Goal: Task Accomplishment & Management: Complete application form

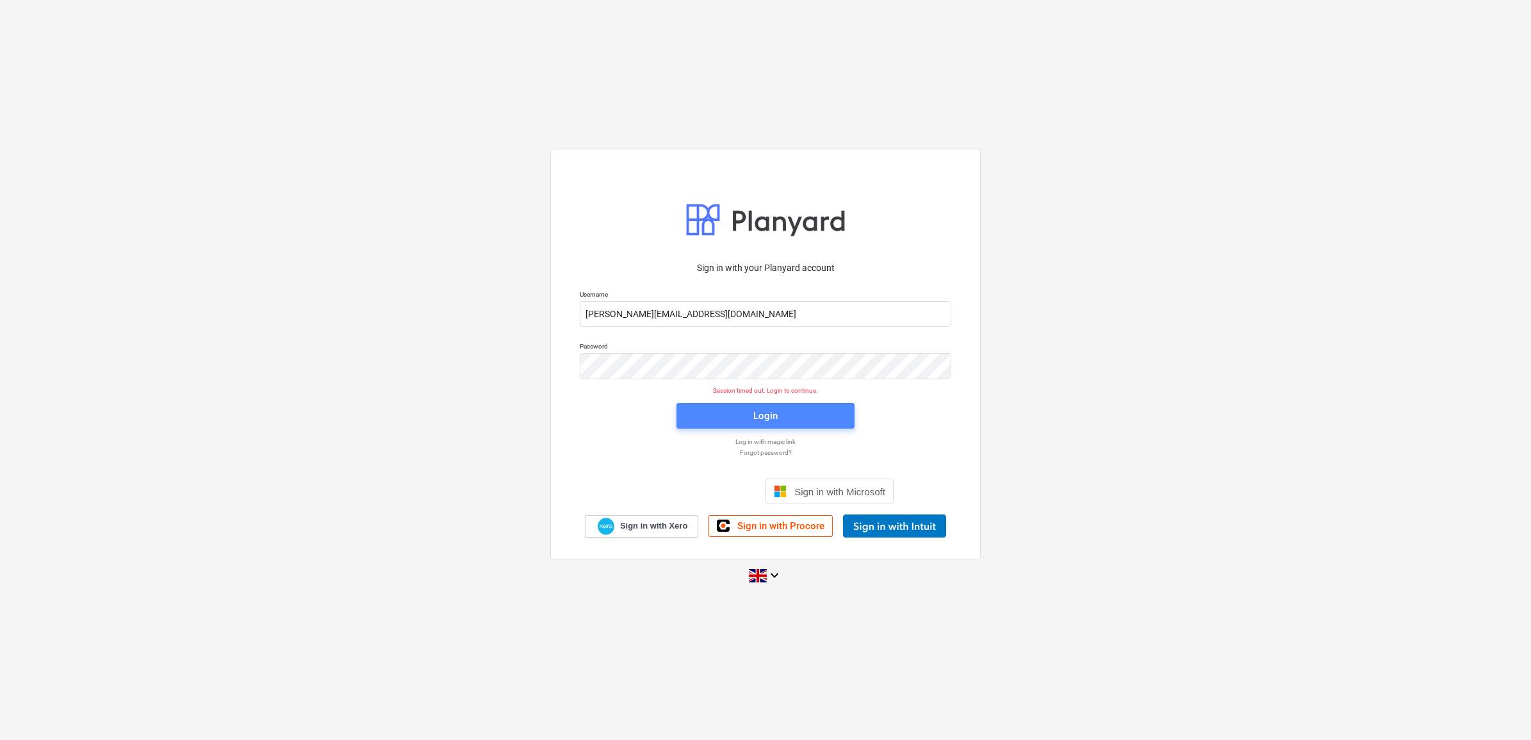
click at [762, 416] on div "Login" at bounding box center [765, 415] width 24 height 17
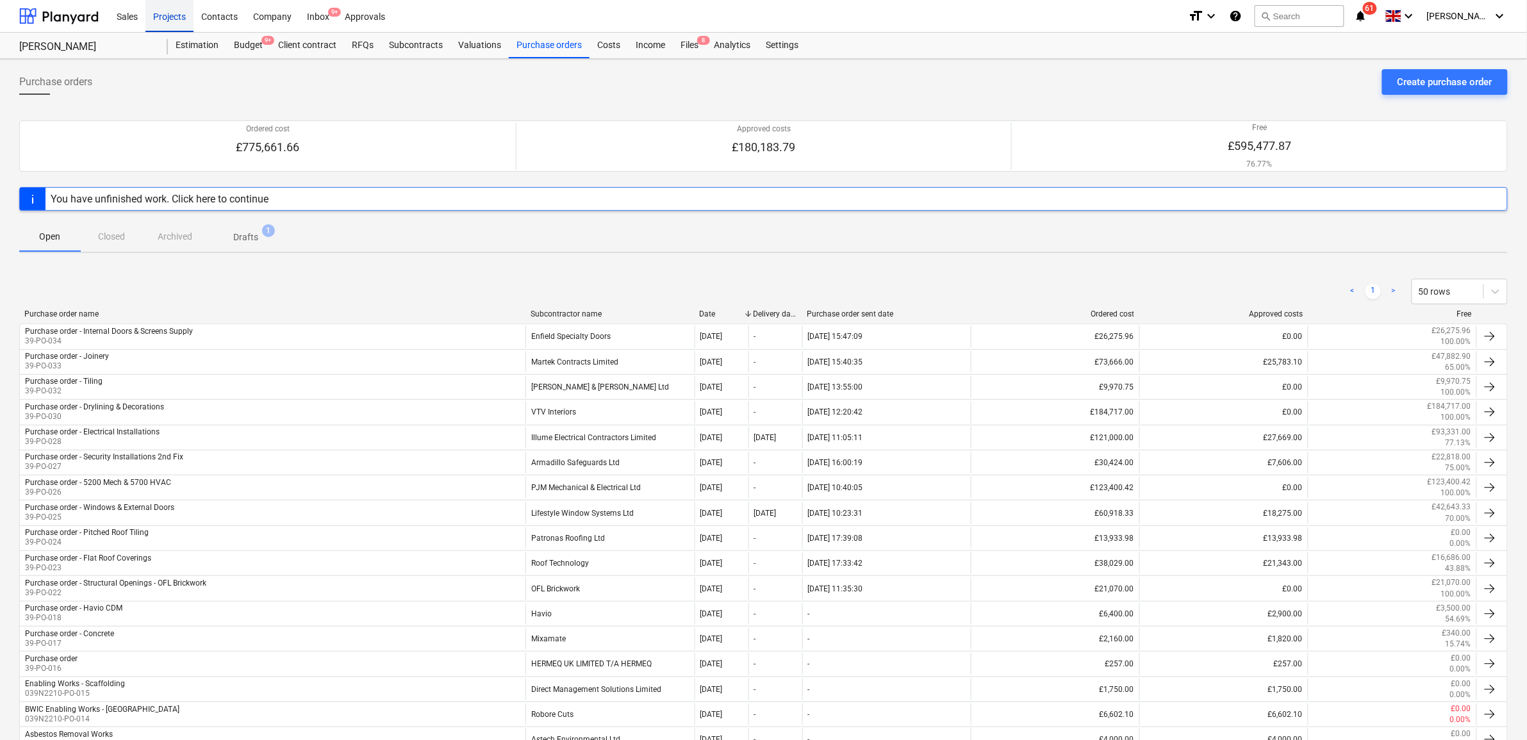
click at [159, 17] on div "Projects" at bounding box center [169, 15] width 48 height 33
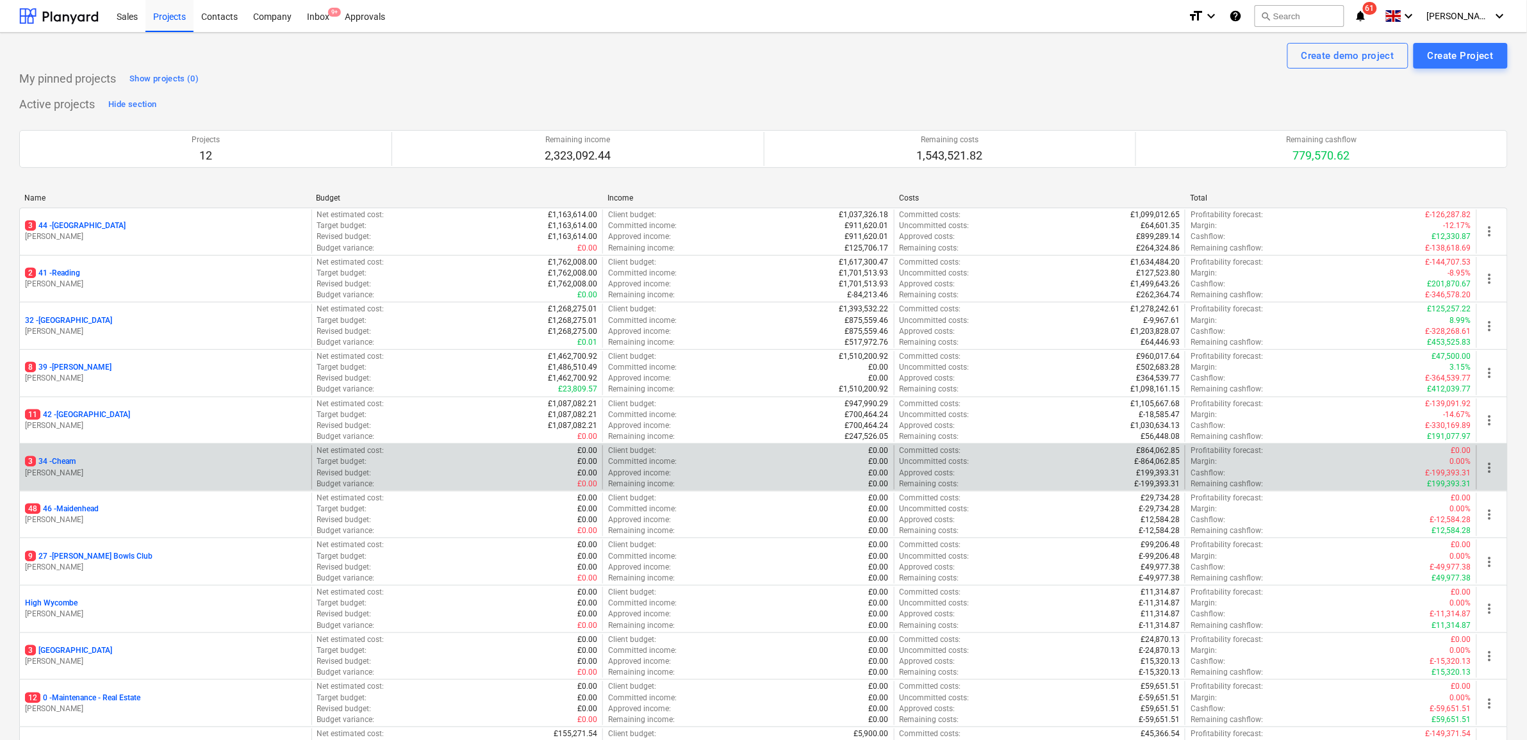
click at [72, 460] on p "3 34 - Cheam" at bounding box center [50, 461] width 51 height 11
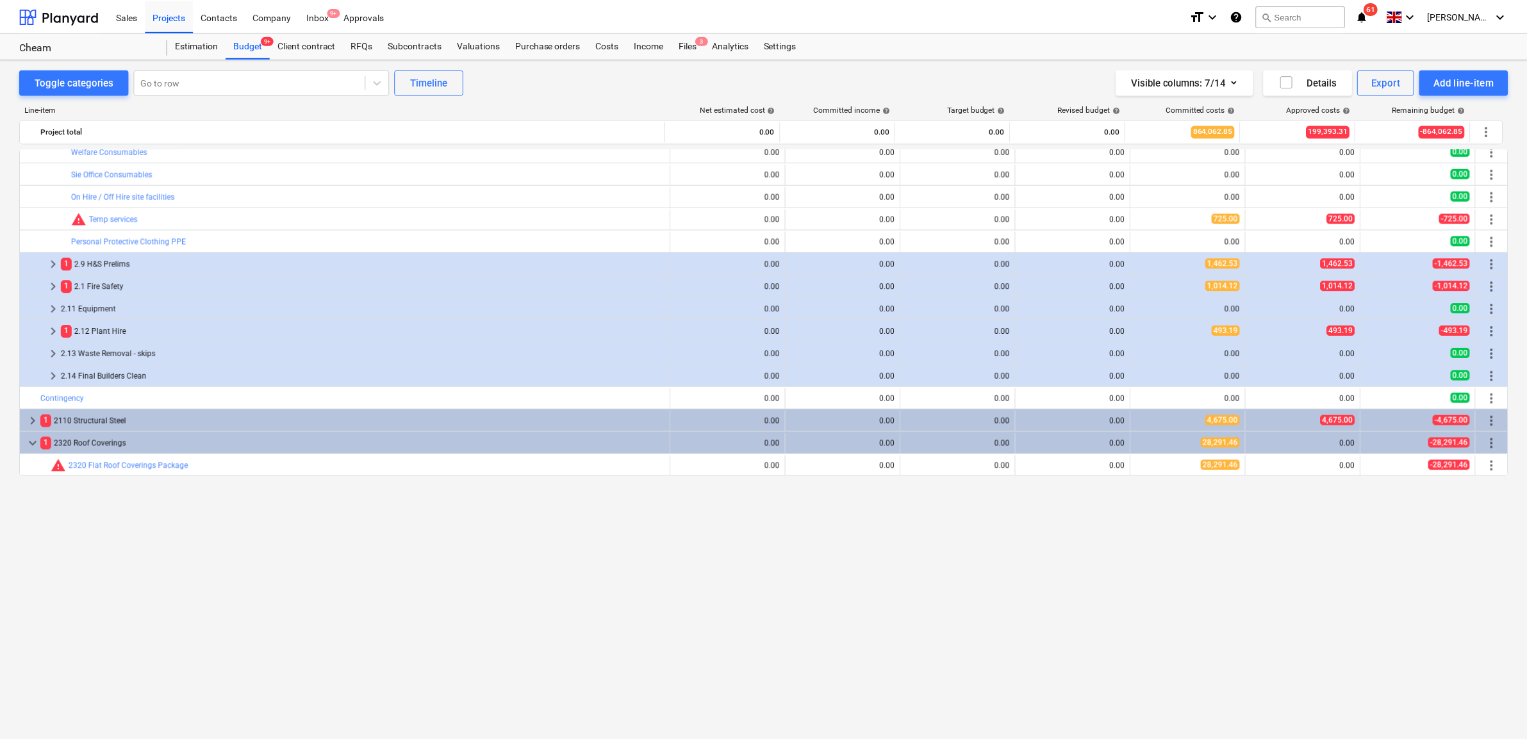
scroll to position [240, 0]
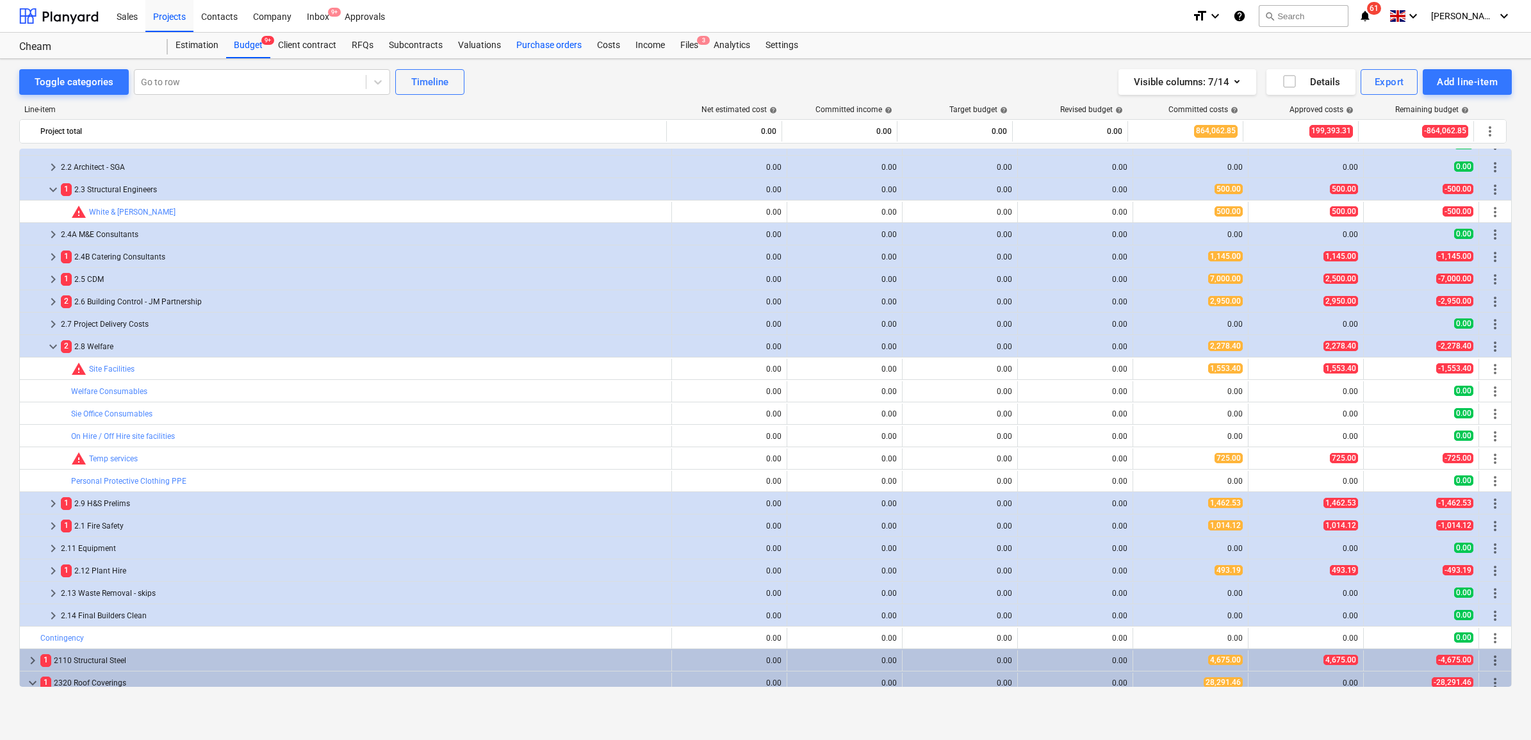
click at [523, 43] on div "Purchase orders" at bounding box center [549, 46] width 81 height 26
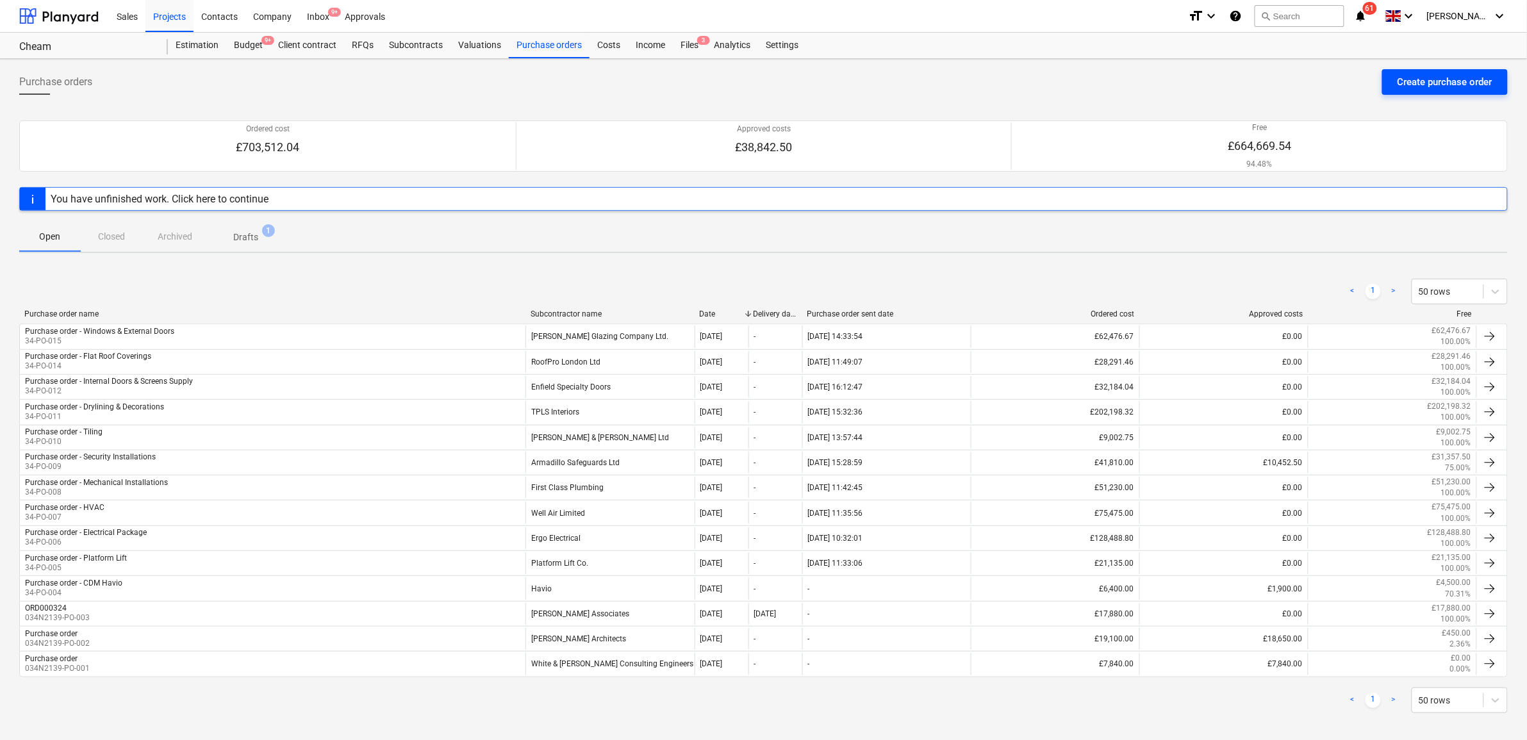
click at [1452, 82] on div "Create purchase order" at bounding box center [1444, 82] width 95 height 17
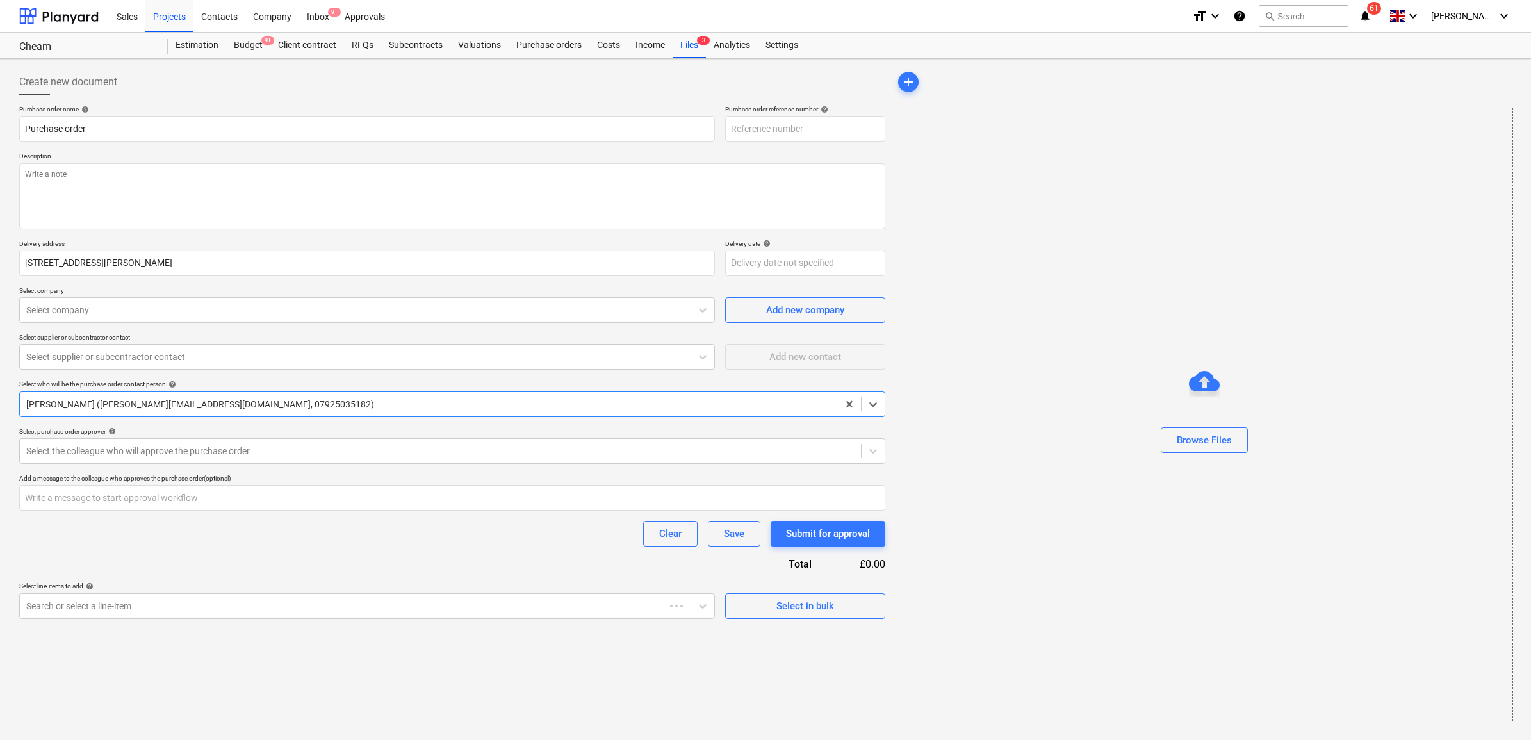
type textarea "x"
type input "34-PO-016"
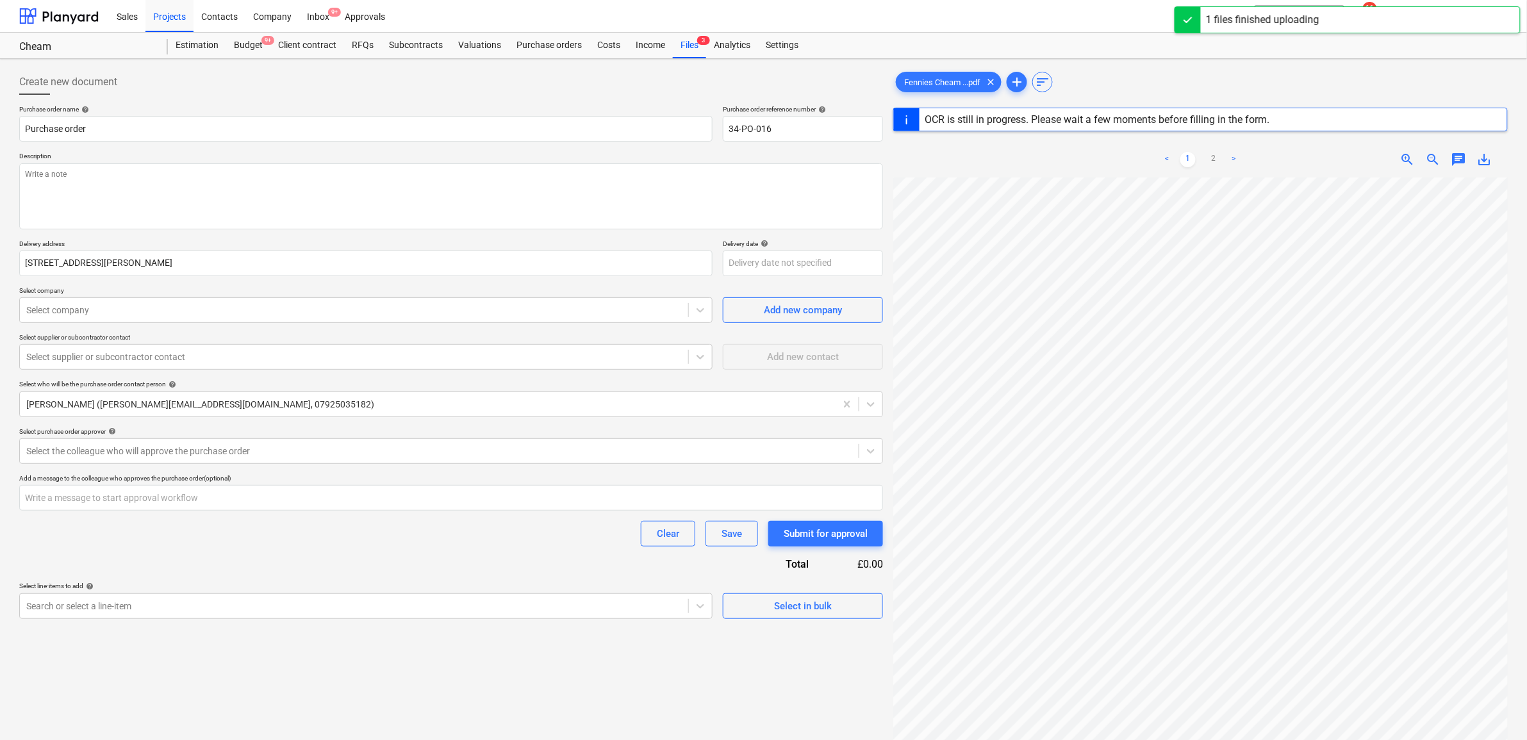
scroll to position [242, 110]
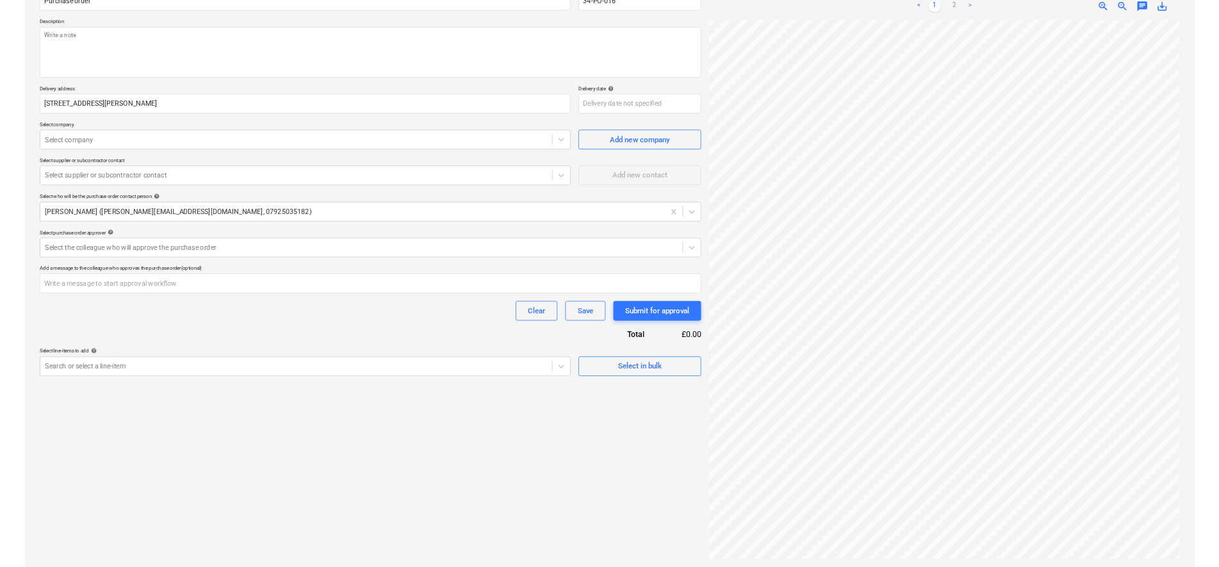
scroll to position [79, 176]
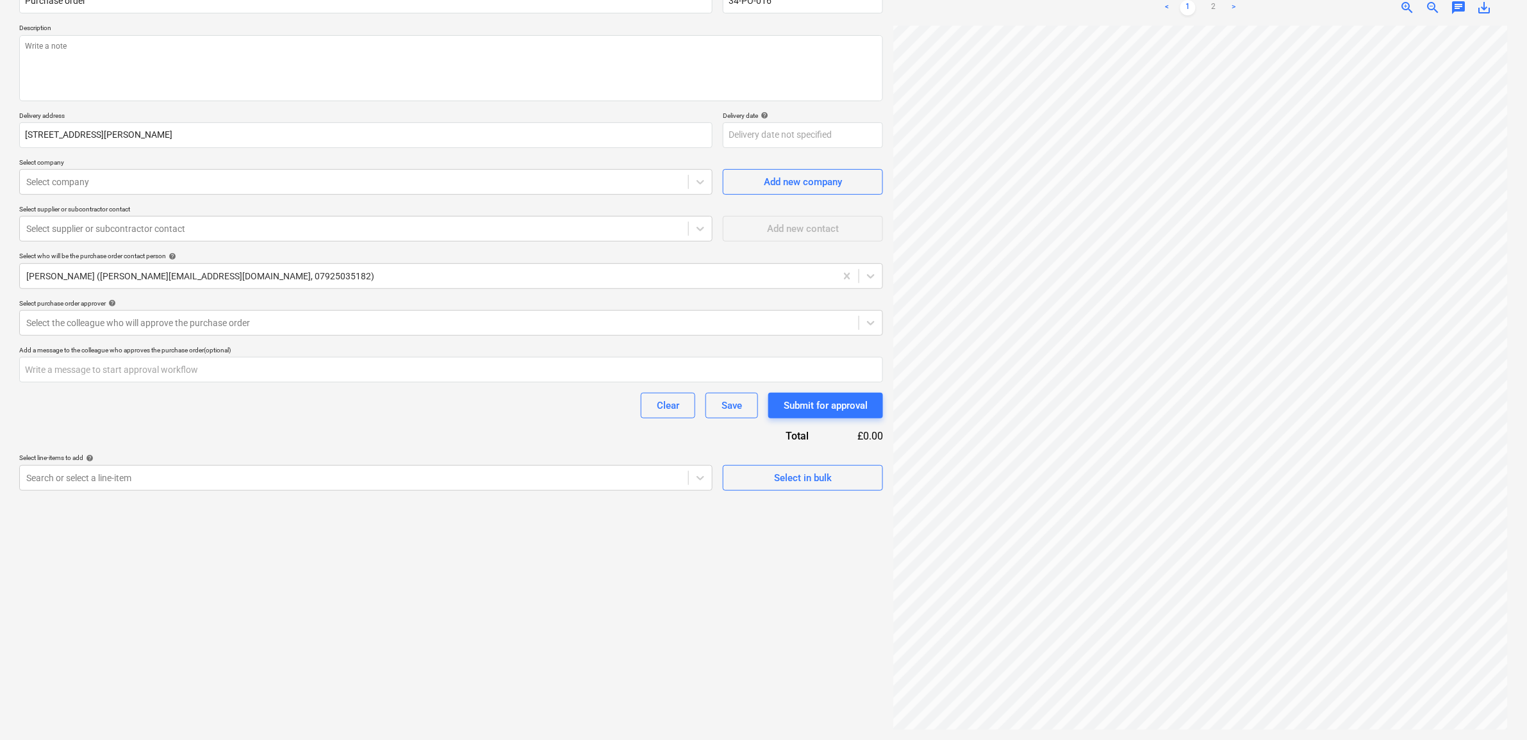
drag, startPoint x: 1212, startPoint y: 7, endPoint x: 1215, endPoint y: 17, distance: 10.1
click at [1212, 8] on link "2" at bounding box center [1213, 7] width 15 height 15
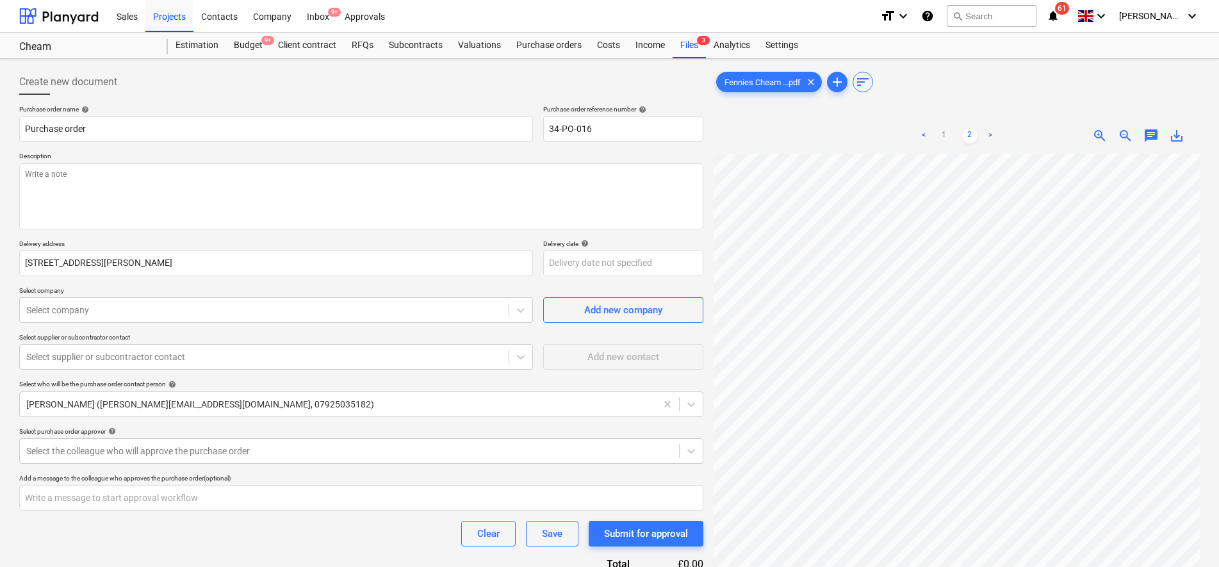
scroll to position [160, 130]
click at [944, 136] on link "1" at bounding box center [944, 135] width 15 height 15
click at [1121, 136] on span "zoom_out" at bounding box center [1125, 135] width 15 height 15
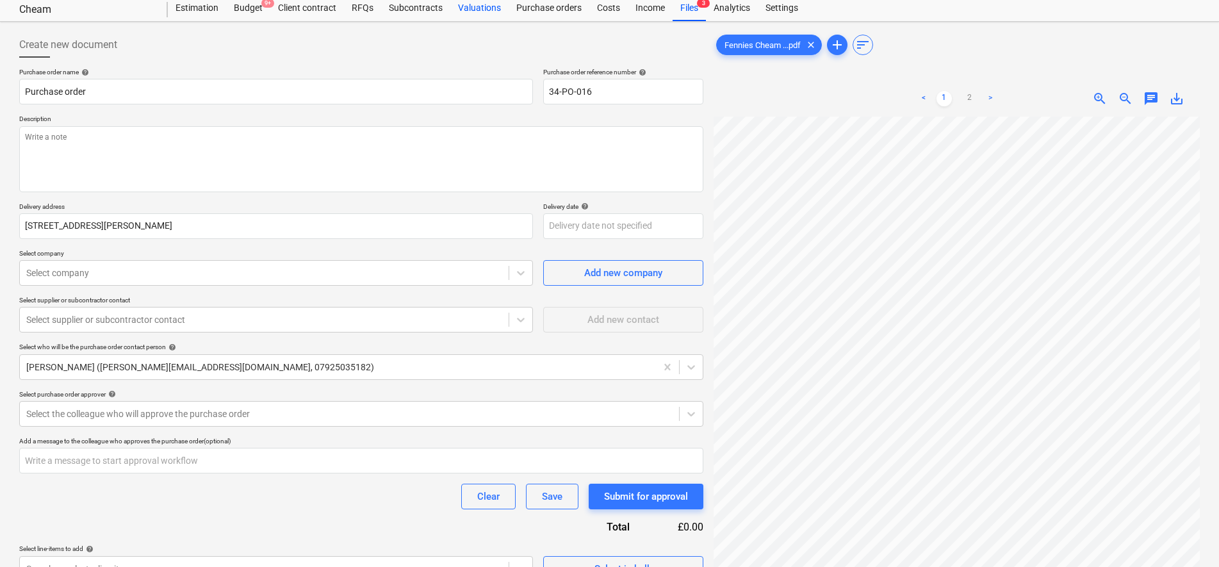
scroll to position [0, 0]
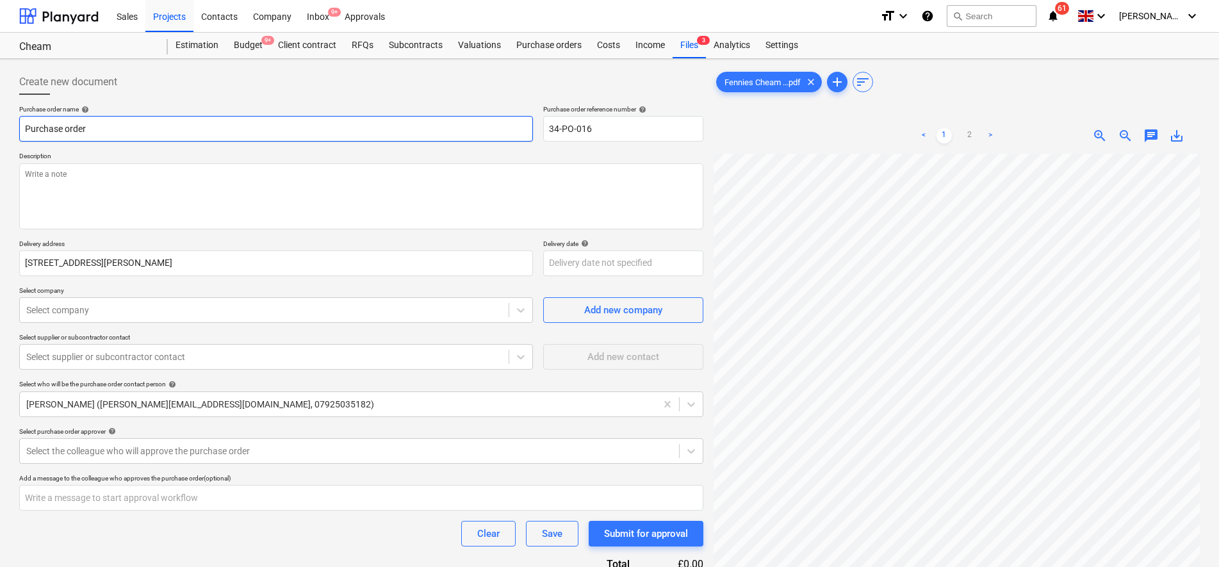
click at [181, 120] on input "Purchase order" at bounding box center [276, 129] width 514 height 26
type textarea "x"
type input "Purchase order"
type textarea "x"
type input "Purchase order -"
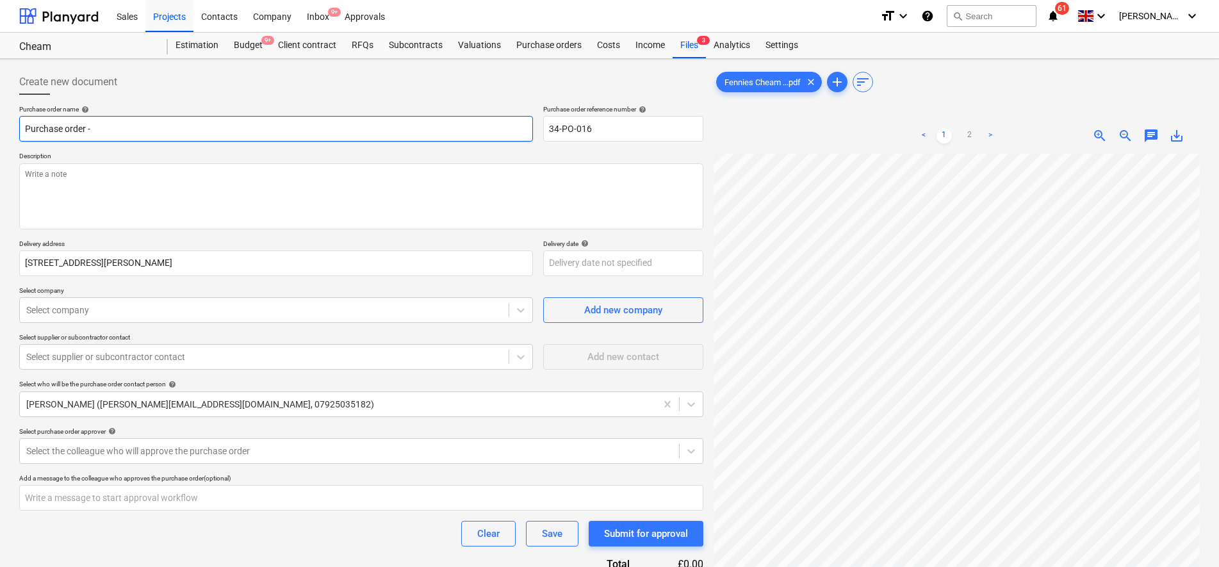
type textarea "x"
type input "Purchase order -"
type textarea "x"
type input "Purchase order - J"
type textarea "x"
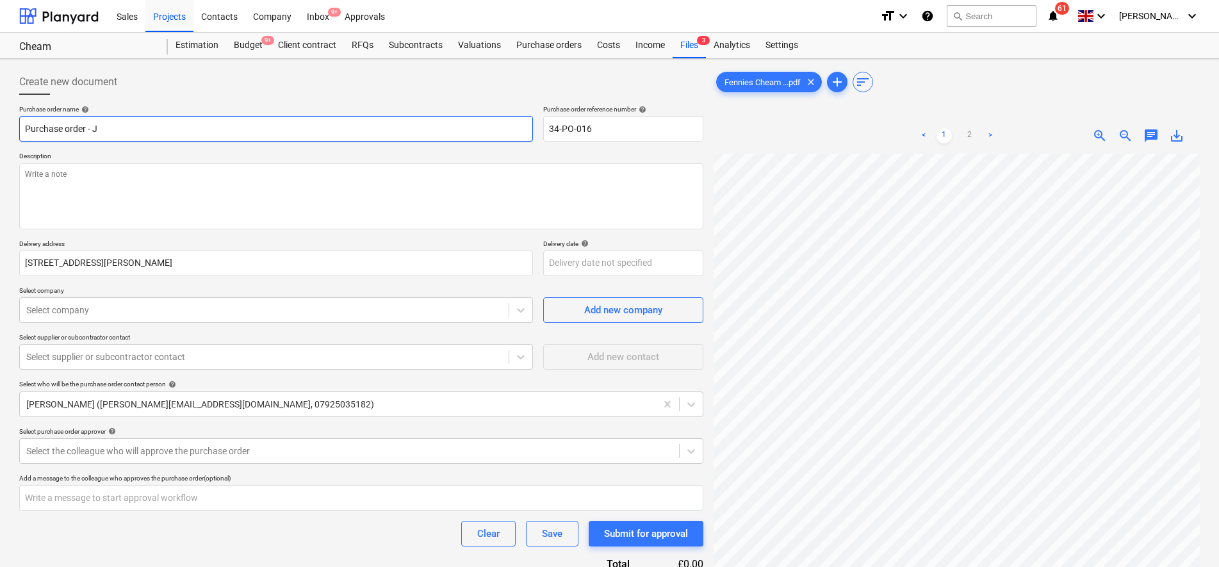
type input "Purchase order - Jo"
type textarea "x"
type input "Purchase order - Joi"
type textarea "x"
type input "Purchase order - Joine"
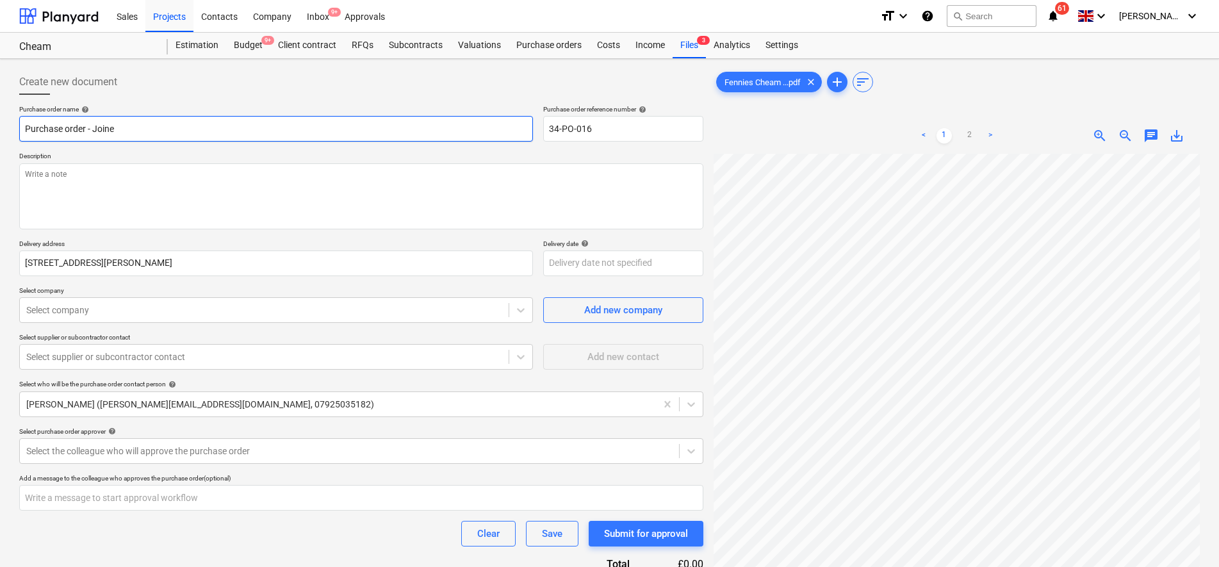
type textarea "x"
type input "Purchase order - [PERSON_NAME]"
type textarea "x"
type input "Purchase order - Joinery"
type textarea "x"
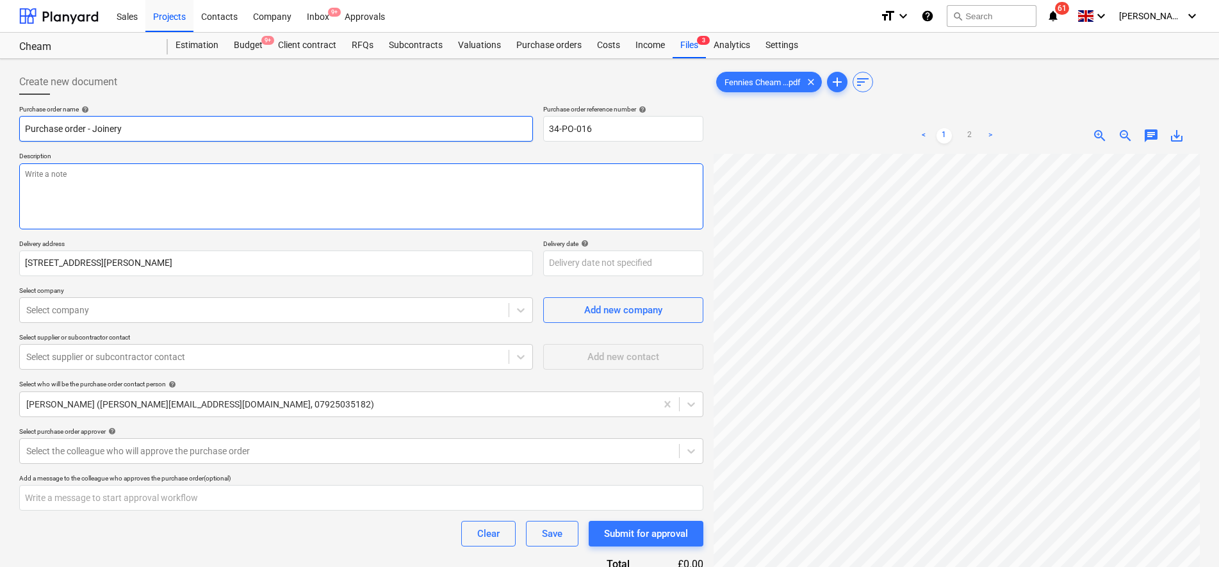
type textarea "A"
type textarea "x"
type textarea "As"
type textarea "x"
type textarea "As pe"
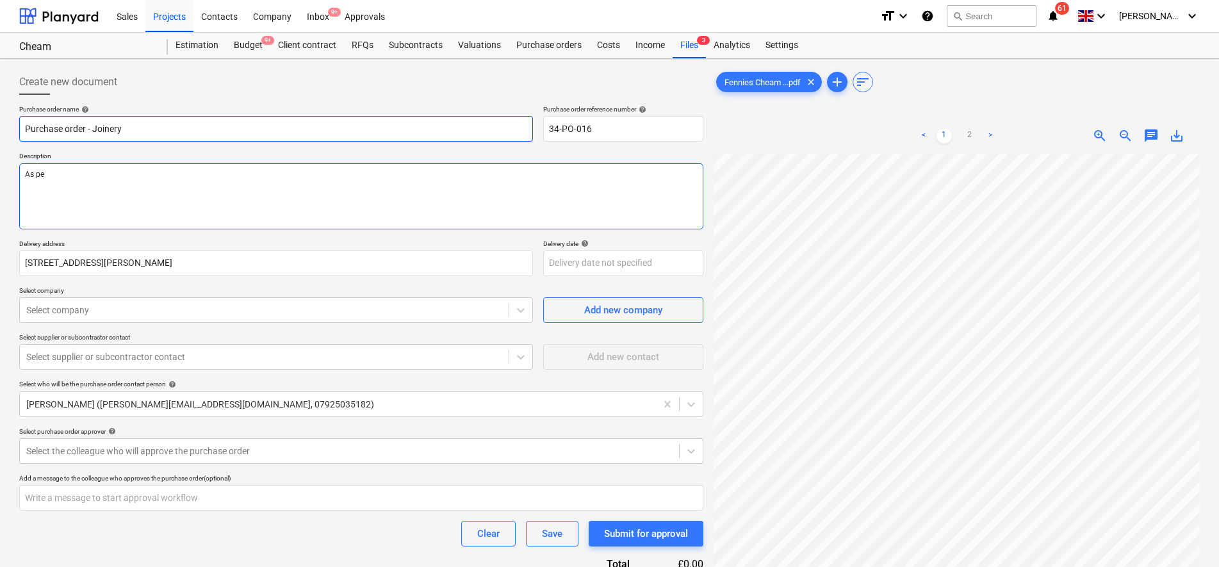
type textarea "x"
type textarea "As per"
type textarea "x"
type textarea "As per"
type textarea "x"
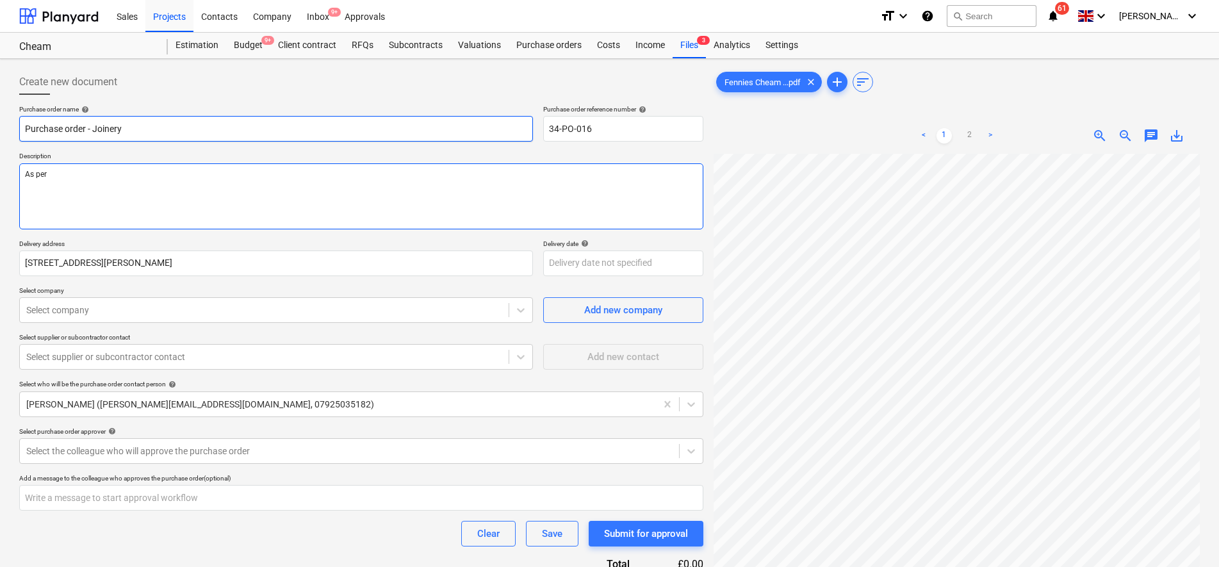
type textarea "As per q"
type textarea "x"
type textarea "As per qu"
type textarea "x"
type textarea "As per quo"
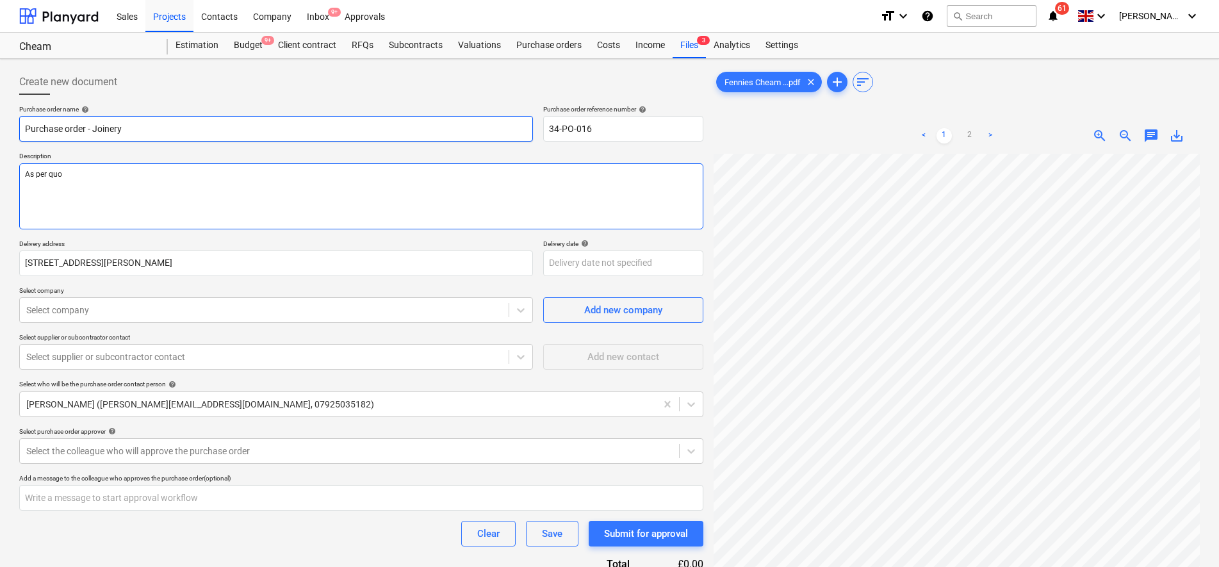
type textarea "x"
type textarea "As per quot"
type textarea "x"
type textarea "As per quota"
type textarea "x"
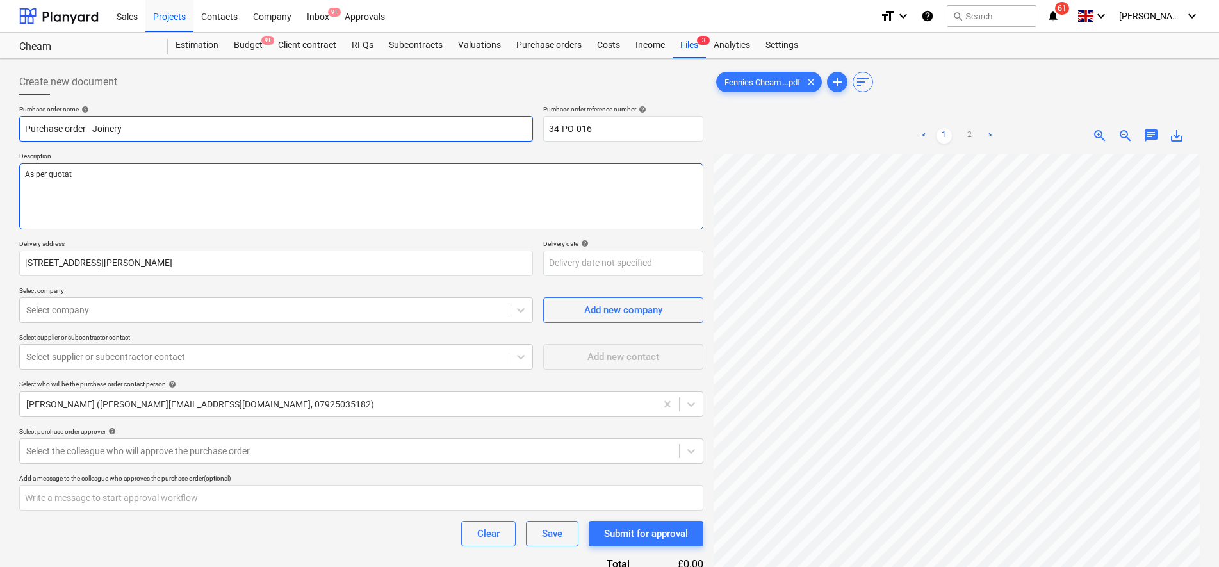
type textarea "As per quotati"
type textarea "x"
type textarea "As per quotatio"
type textarea "x"
type textarea "As per quotation"
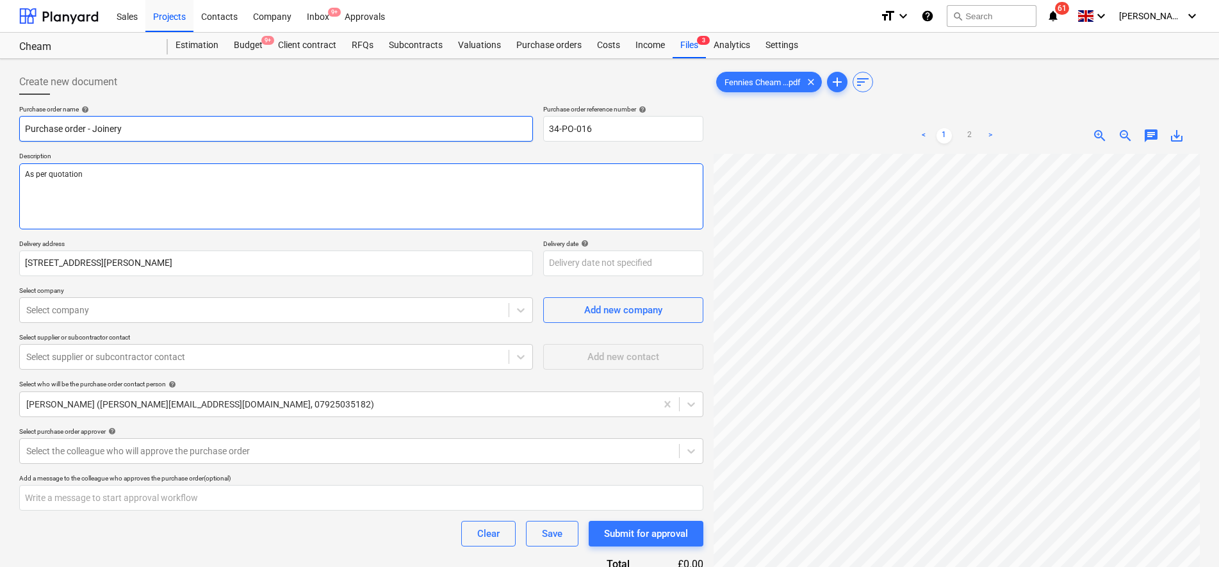
type textarea "x"
type textarea "As per quotation"
paste textarea "[DATE] Rev A"
type textarea "x"
type textarea "As per quotation [DATE] Rev A"
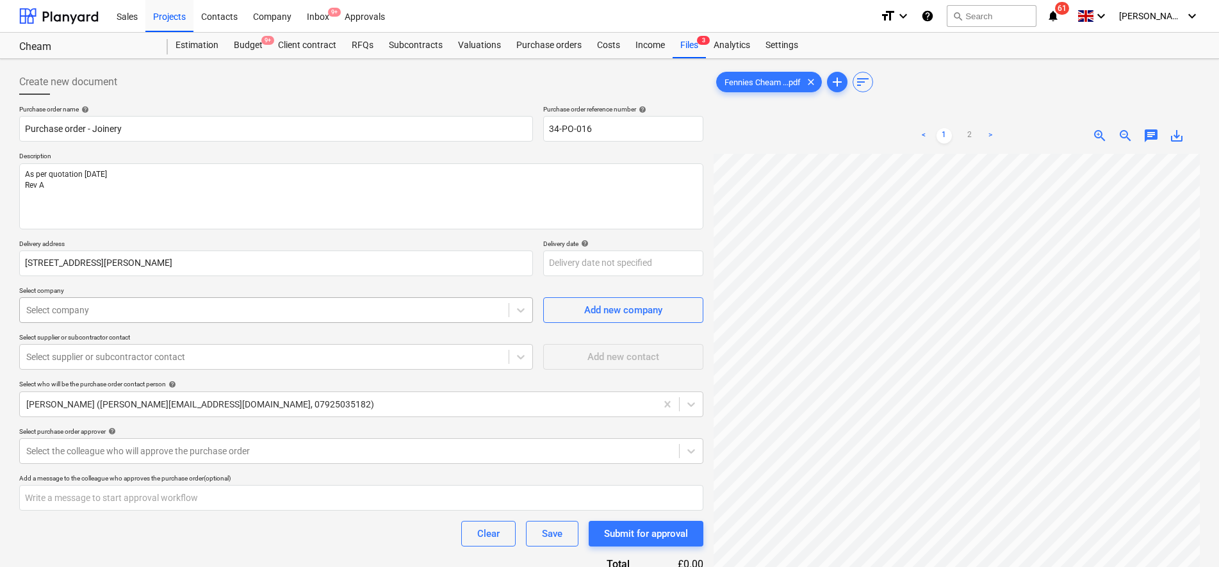
type textarea "x"
click at [387, 321] on div "Select company" at bounding box center [276, 310] width 514 height 26
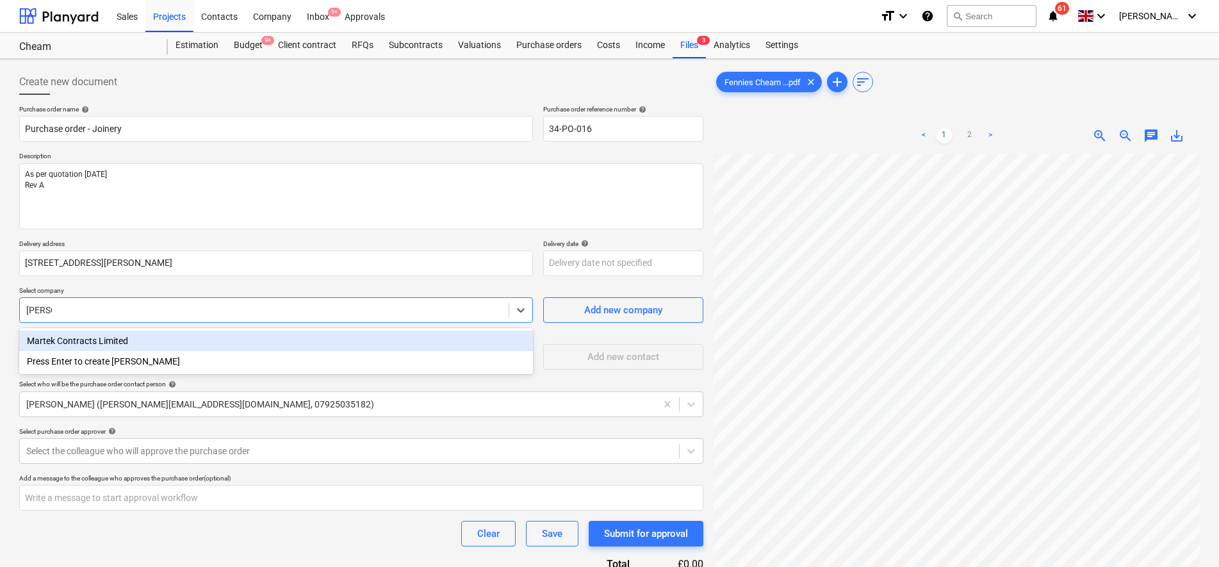
type input "martek"
click at [358, 344] on div "Martek Contracts Limited" at bounding box center [276, 341] width 514 height 21
type textarea "x"
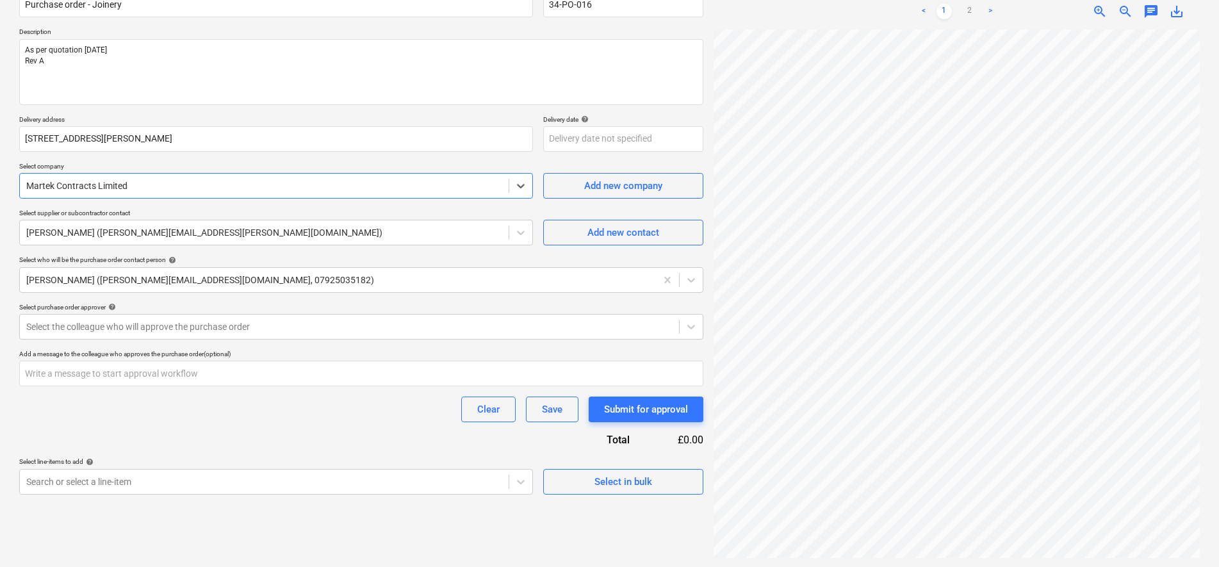
scroll to position [128, 0]
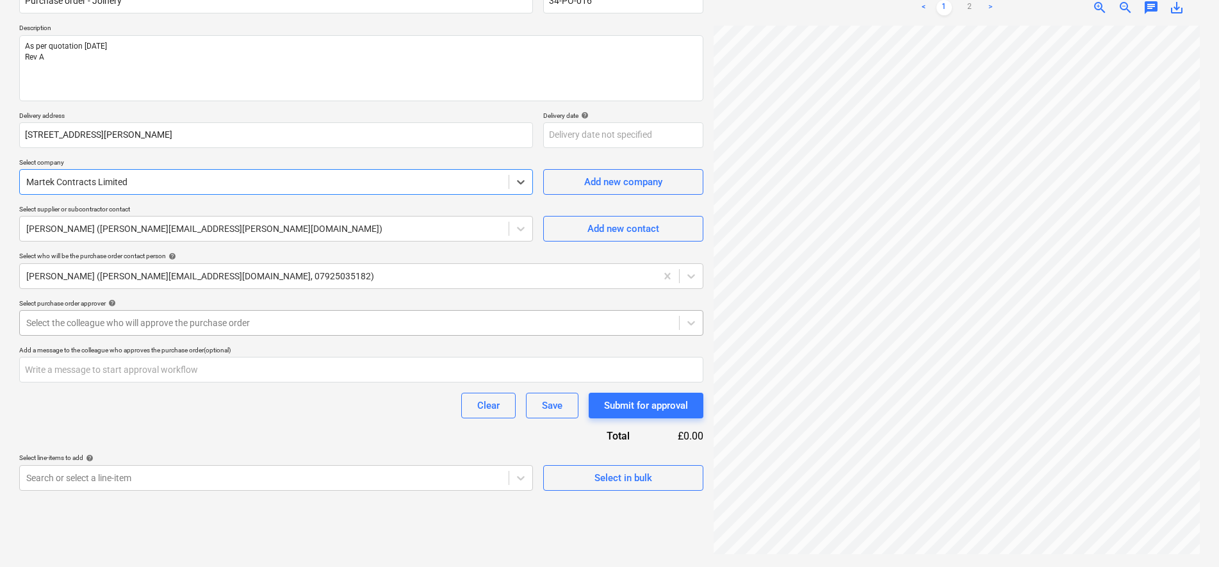
click at [400, 325] on div at bounding box center [349, 322] width 646 height 13
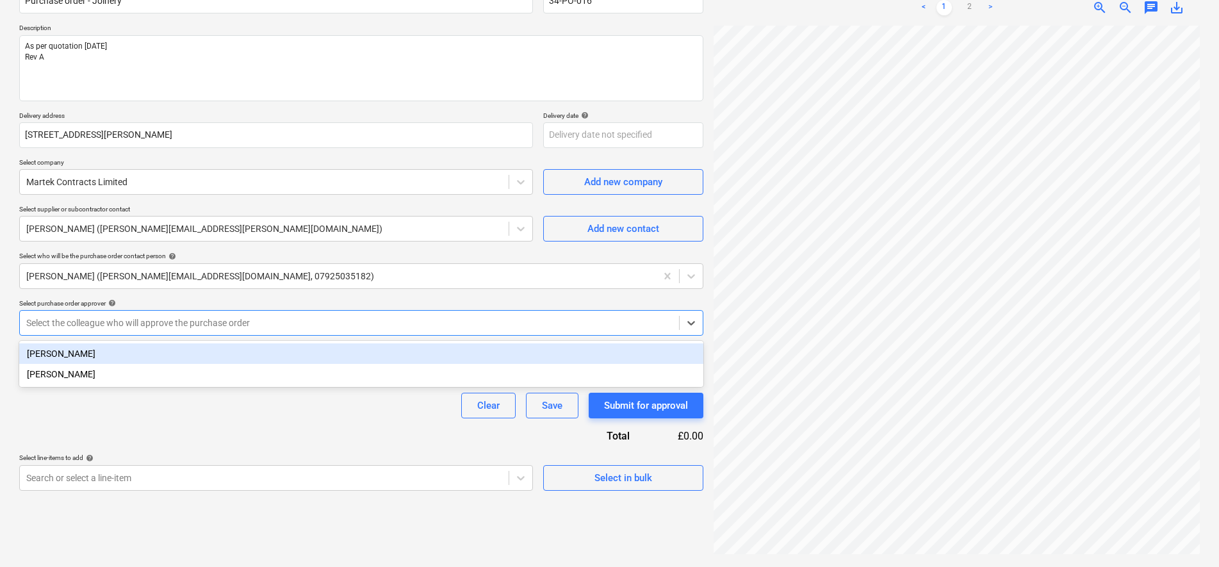
drag, startPoint x: 286, startPoint y: 350, endPoint x: 288, endPoint y: 363, distance: 12.4
click at [286, 351] on div "[PERSON_NAME]" at bounding box center [361, 353] width 684 height 21
type textarea "x"
click at [334, 425] on div "Purchase order name help Purchase order - Joinery Purchase order reference numb…" at bounding box center [361, 234] width 684 height 514
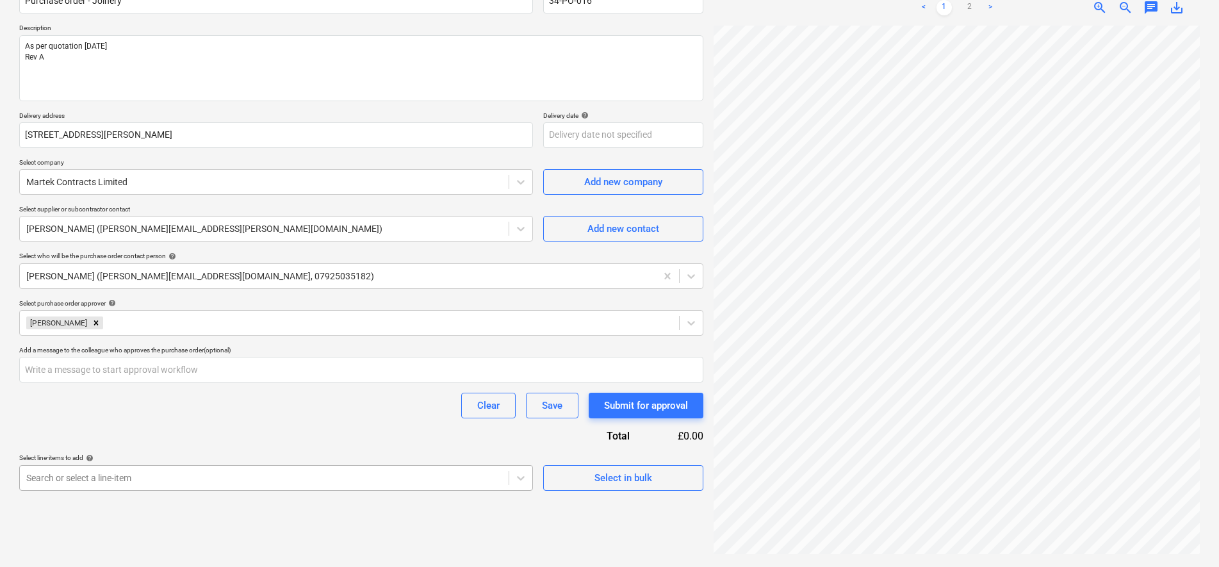
scroll to position [252, 0]
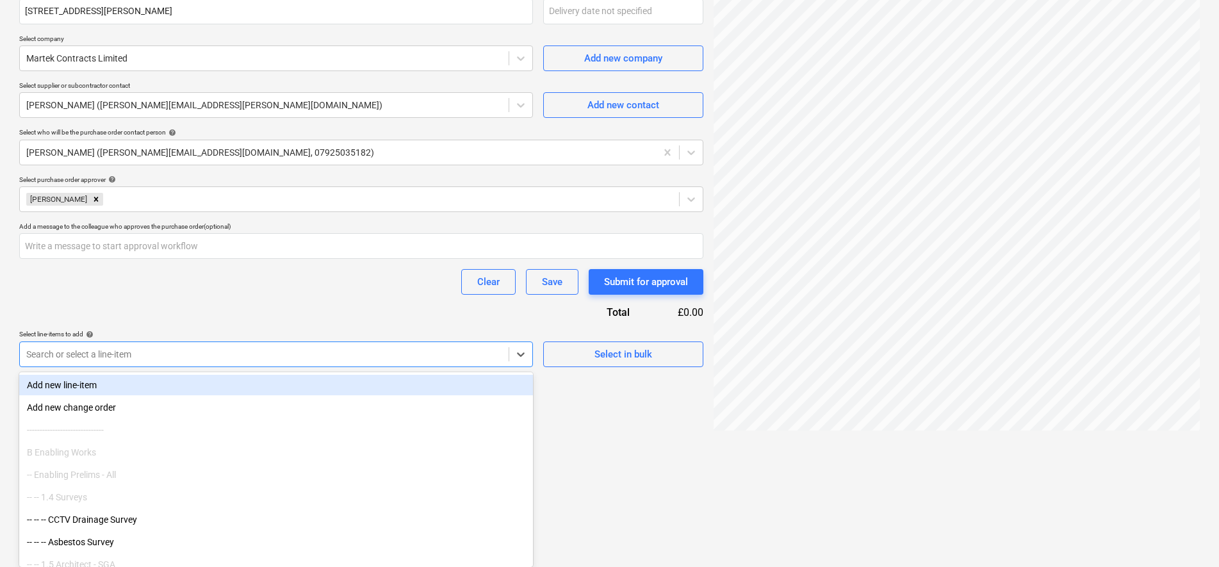
click at [420, 315] on body "Sales Projects Contacts Company Inbox 9+ Approvals format_size keyboard_arrow_d…" at bounding box center [609, 31] width 1219 height 567
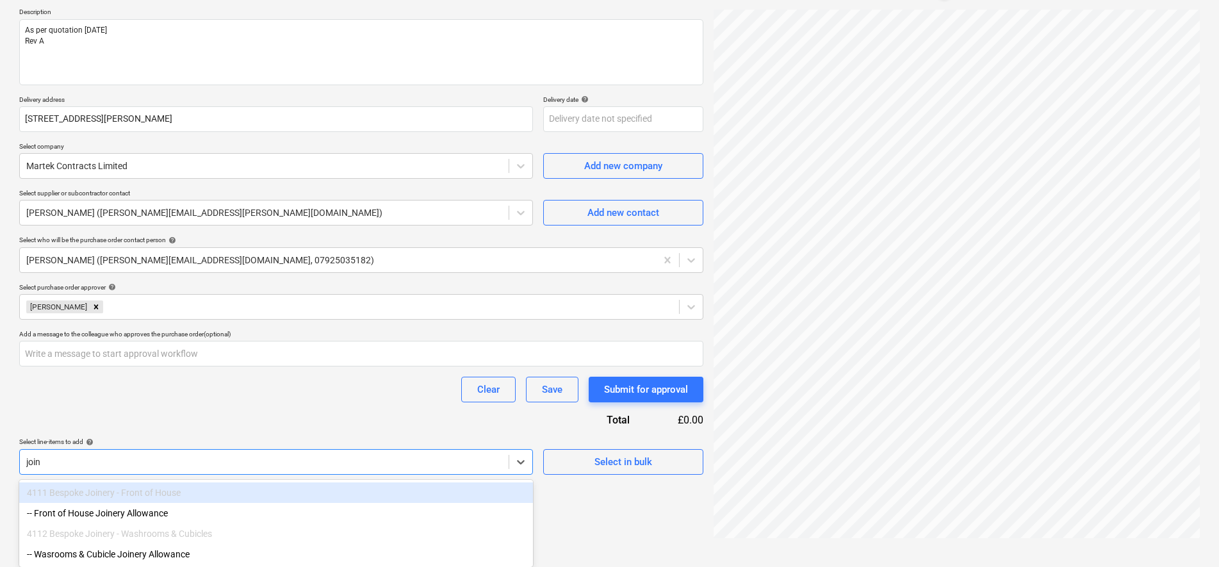
scroll to position [147, 0]
type input "join"
type textarea "x"
click at [355, 415] on div "Purchase order name help Purchase order - Joinery Purchase order reference numb…" at bounding box center [361, 218] width 684 height 514
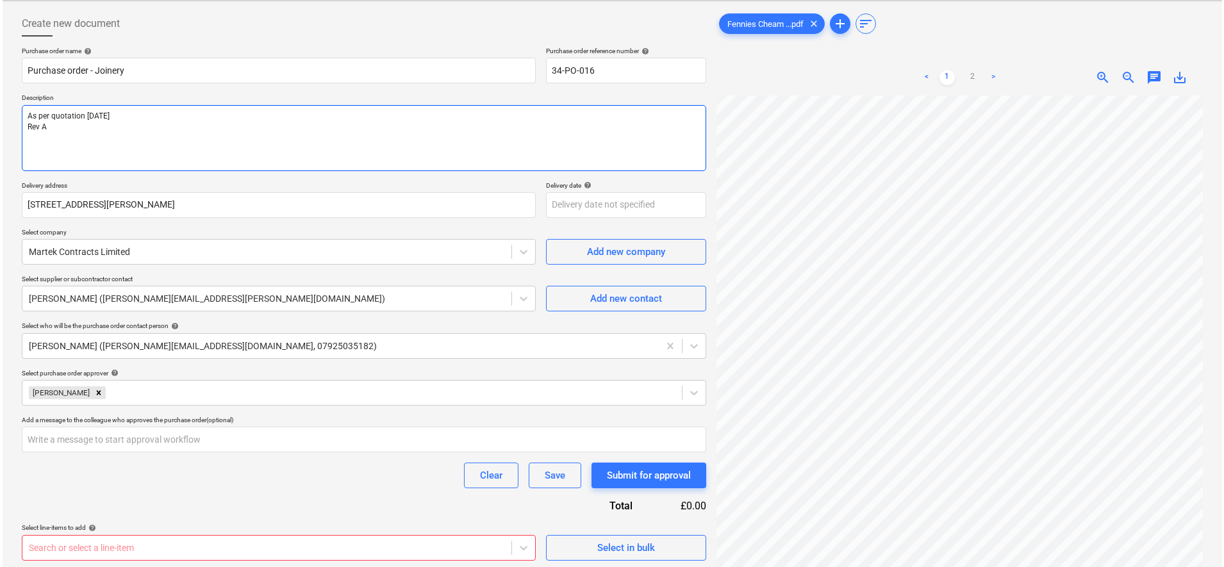
scroll to position [0, 0]
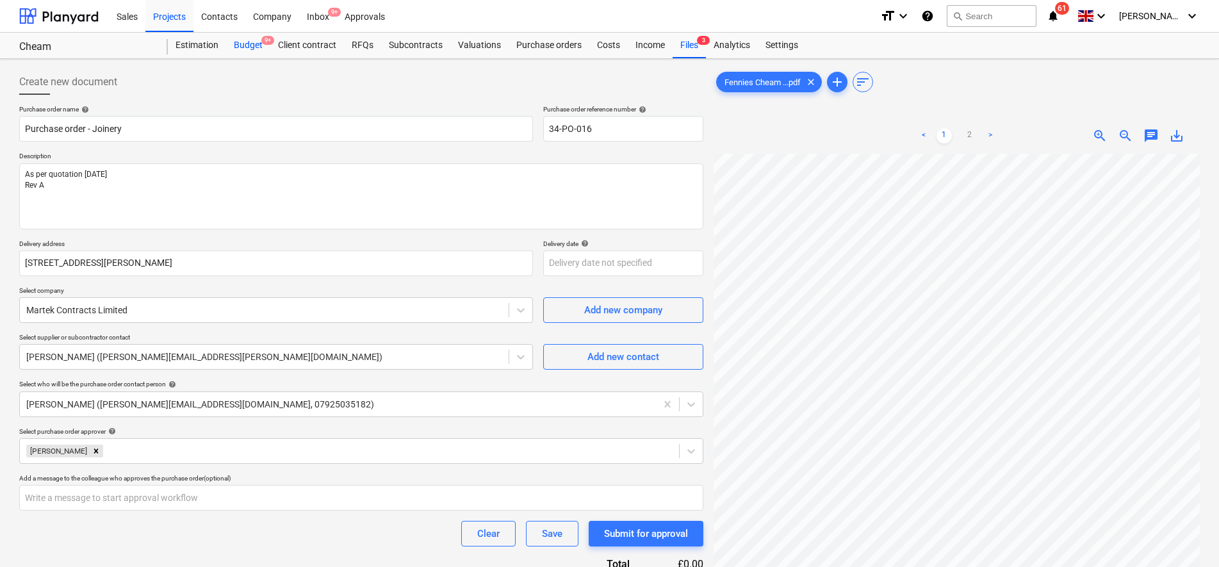
click at [239, 46] on div "Budget 9+" at bounding box center [248, 46] width 44 height 26
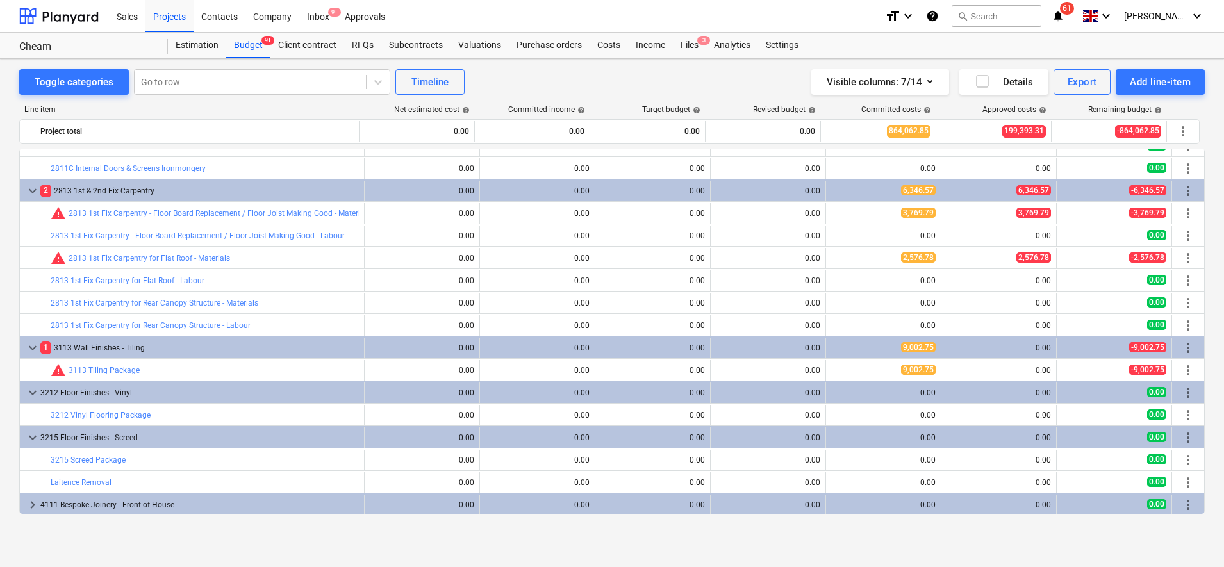
scroll to position [1361, 0]
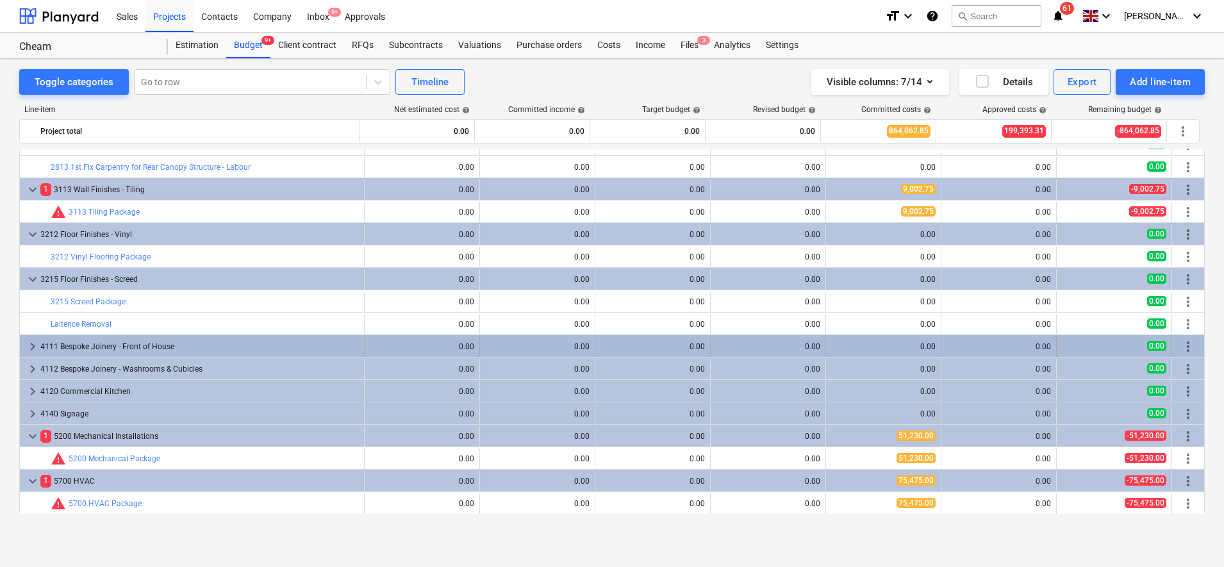
click at [79, 349] on div "4111 Bespoke Joinery - Front of House" at bounding box center [199, 346] width 318 height 21
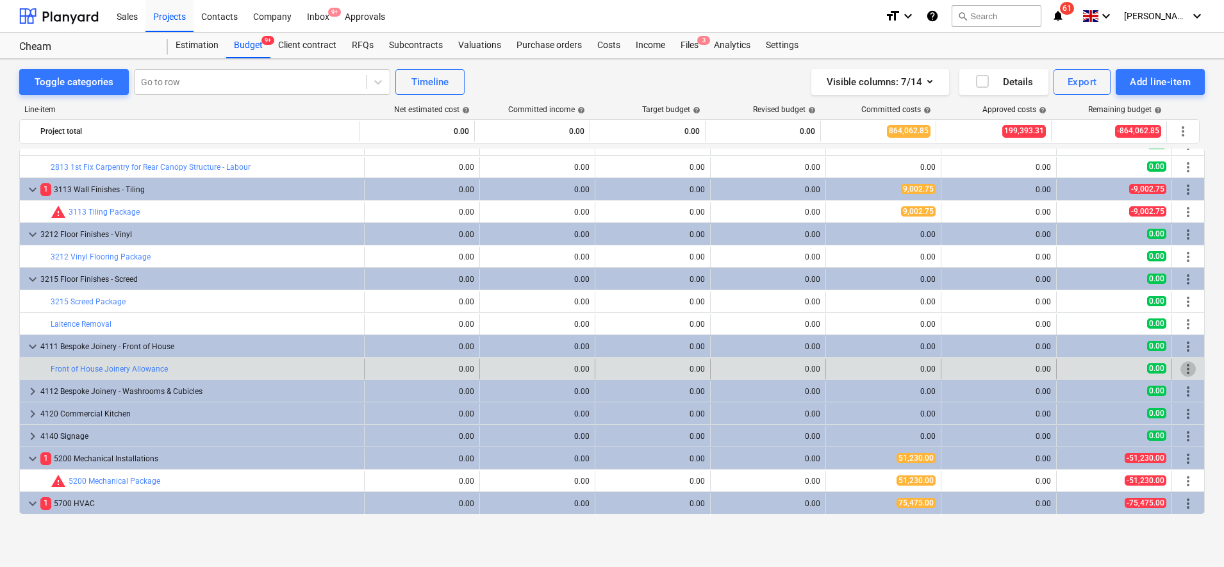
click at [1181, 374] on span "more_vert" at bounding box center [1187, 368] width 15 height 15
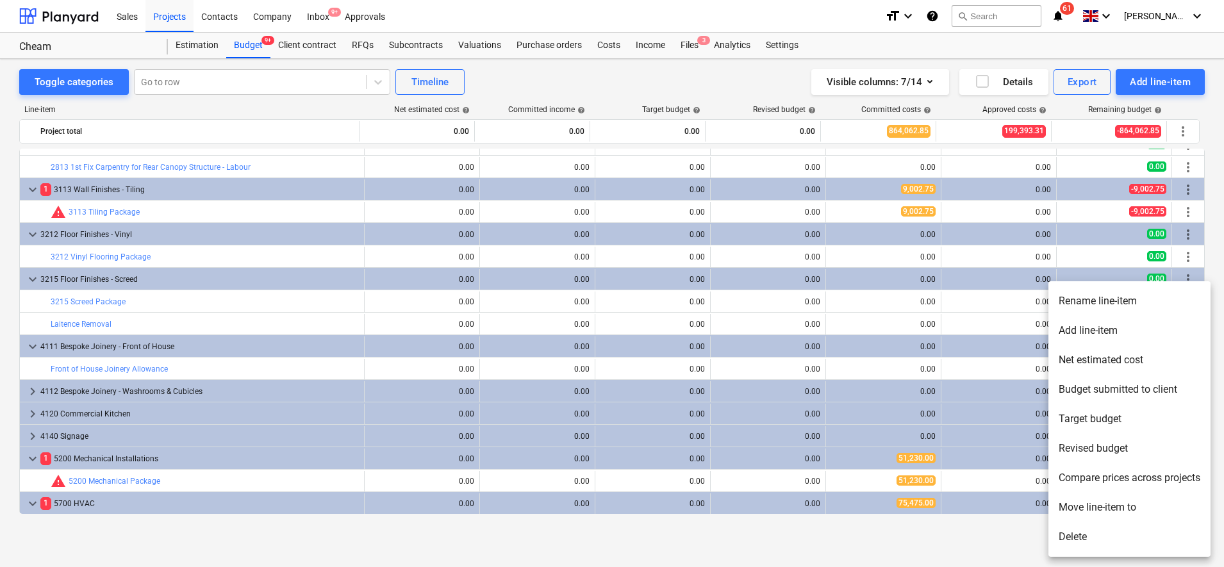
click at [1119, 308] on li "Rename line-item" at bounding box center [1129, 300] width 162 height 29
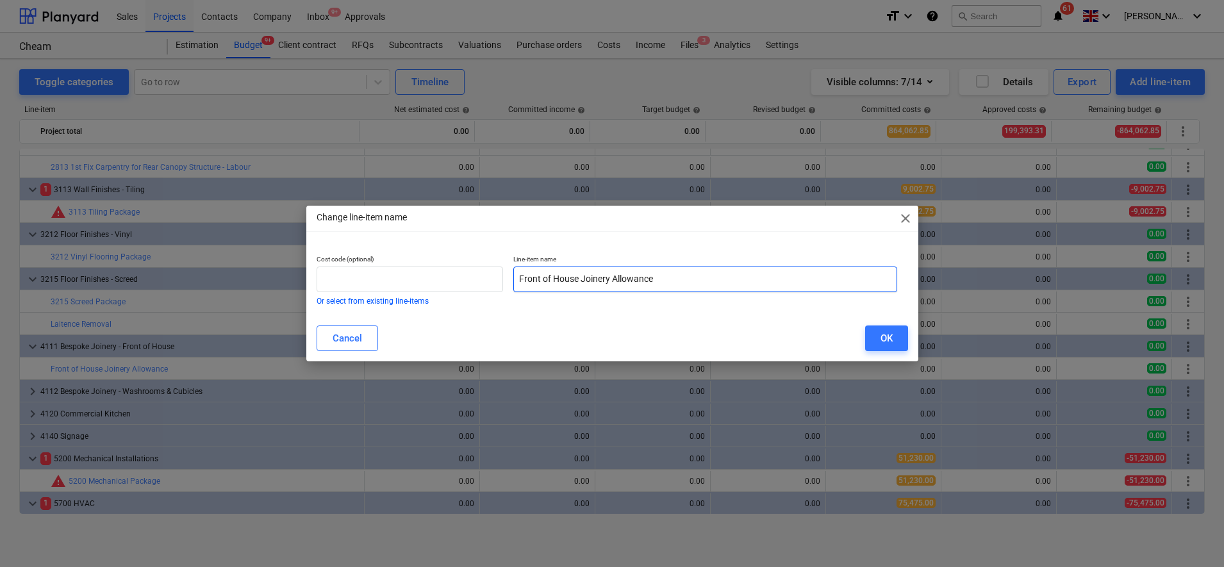
drag, startPoint x: 669, startPoint y: 276, endPoint x: 611, endPoint y: 278, distance: 58.3
click at [611, 278] on input "Front of House Joinery Allowance" at bounding box center [705, 280] width 384 height 26
type input "Front of House Joinery Package"
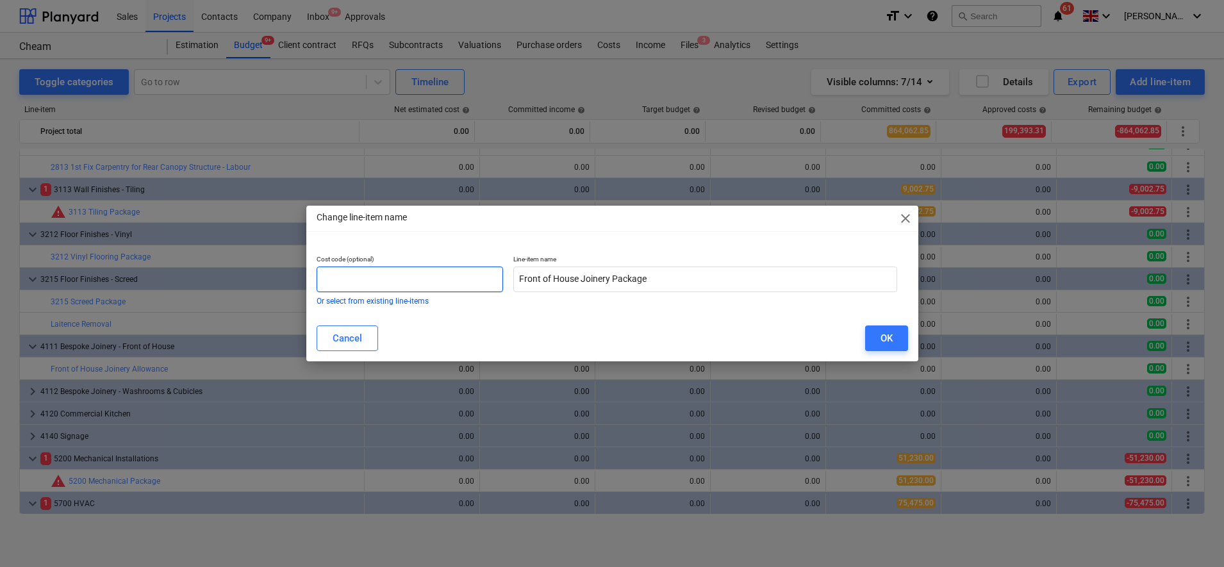
click at [457, 278] on input "text" at bounding box center [409, 280] width 187 height 26
type input "4111"
click at [885, 341] on div "OK" at bounding box center [886, 338] width 12 height 17
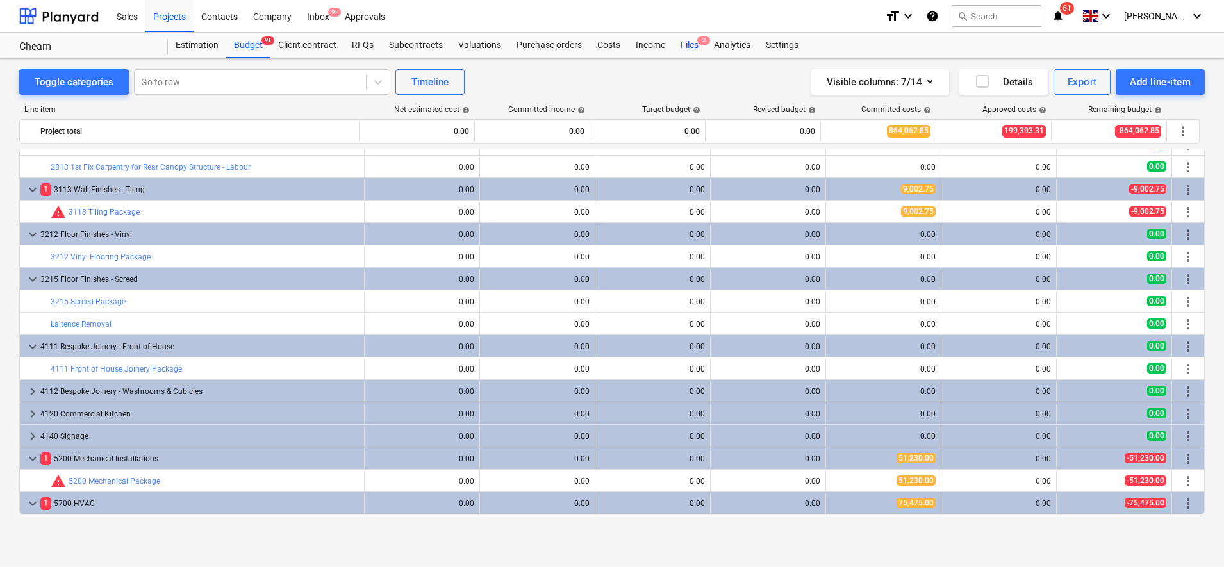
click at [682, 47] on div "Files 3" at bounding box center [689, 46] width 33 height 26
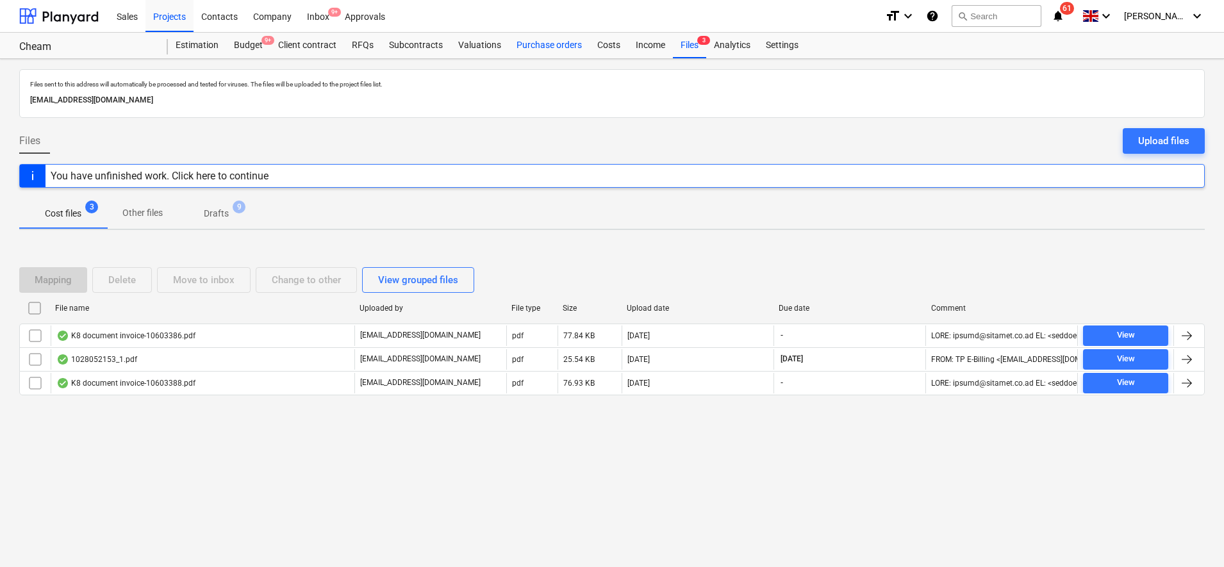
click at [576, 44] on div "Purchase orders" at bounding box center [549, 46] width 81 height 26
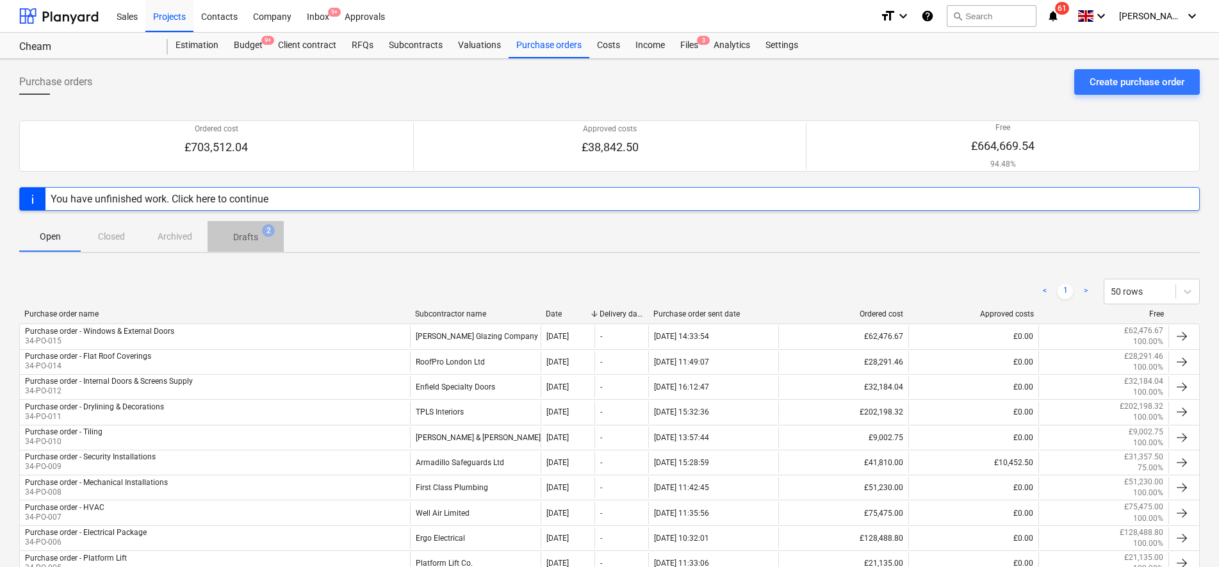
click at [256, 234] on p "Drafts" at bounding box center [245, 237] width 25 height 13
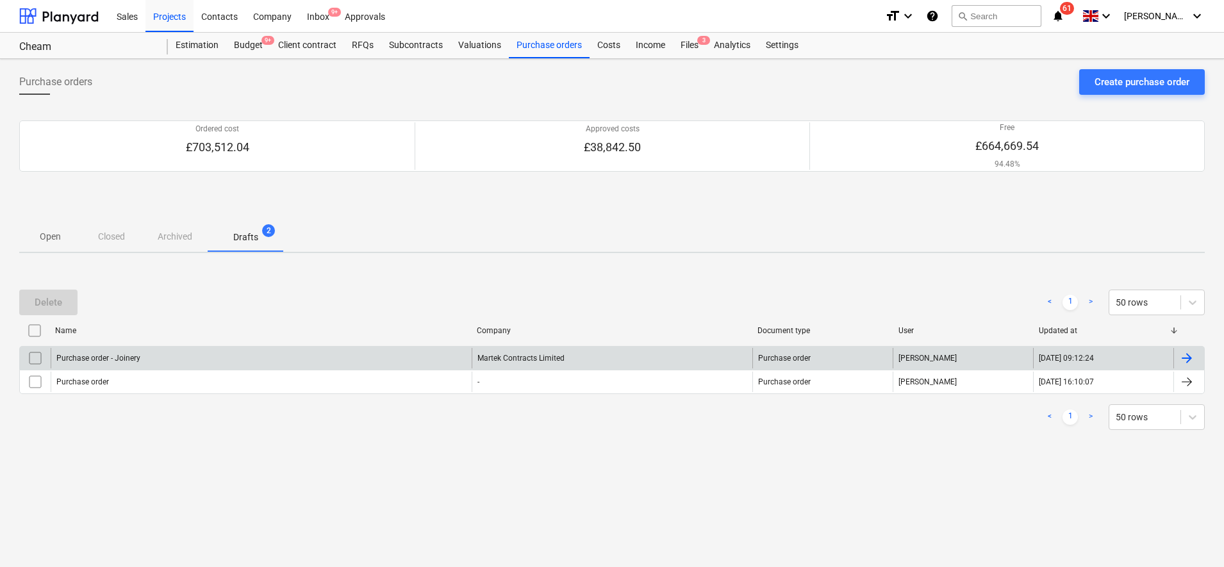
click at [1183, 361] on div at bounding box center [1186, 357] width 15 height 15
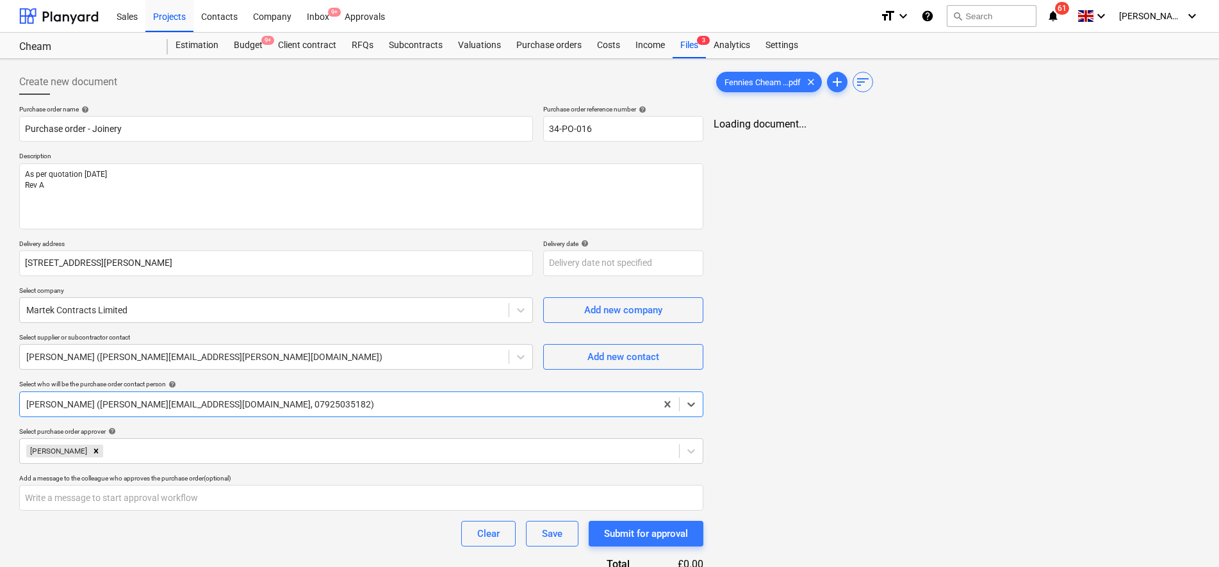
type textarea "x"
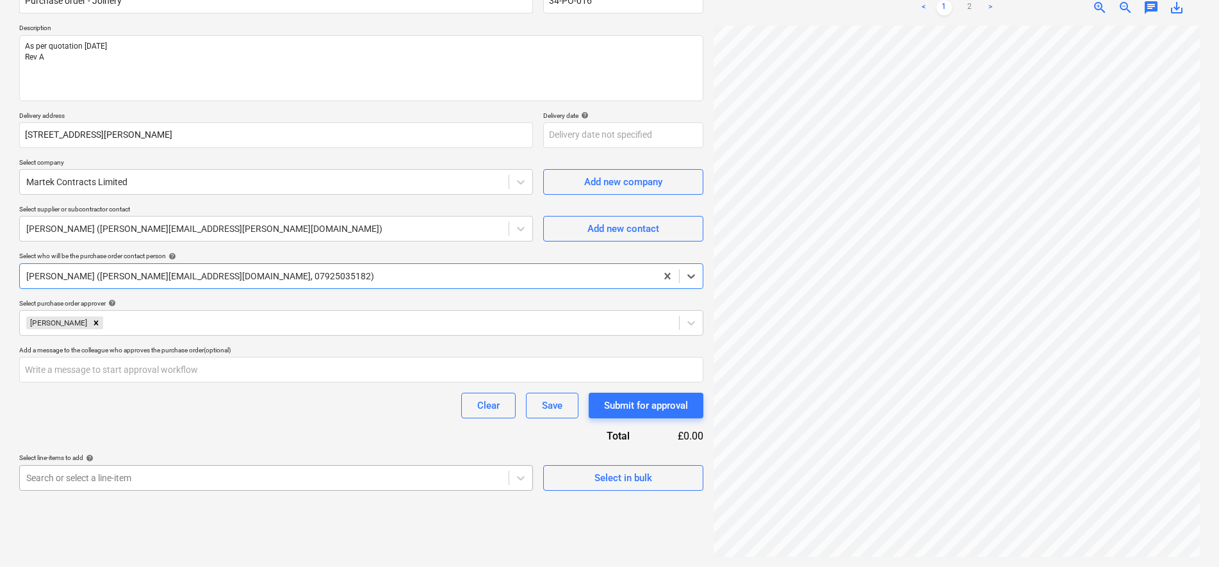
scroll to position [252, 0]
click at [412, 439] on body "Sales Projects Contacts Company Inbox 9+ Approvals format_size keyboard_arrow_d…" at bounding box center [609, 155] width 1219 height 567
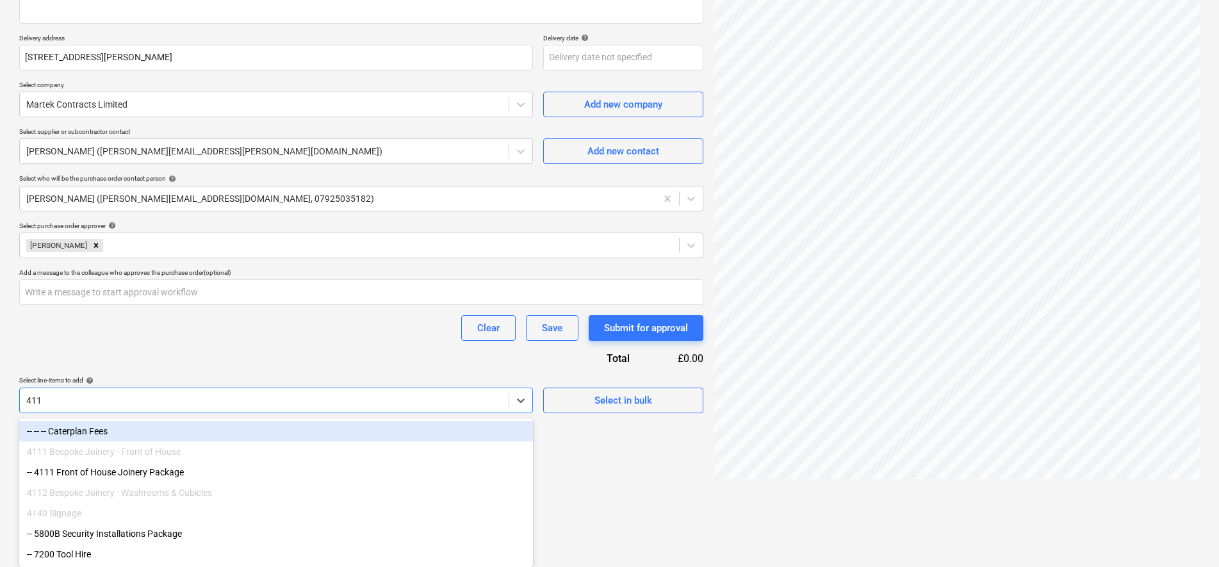
type input "4111"
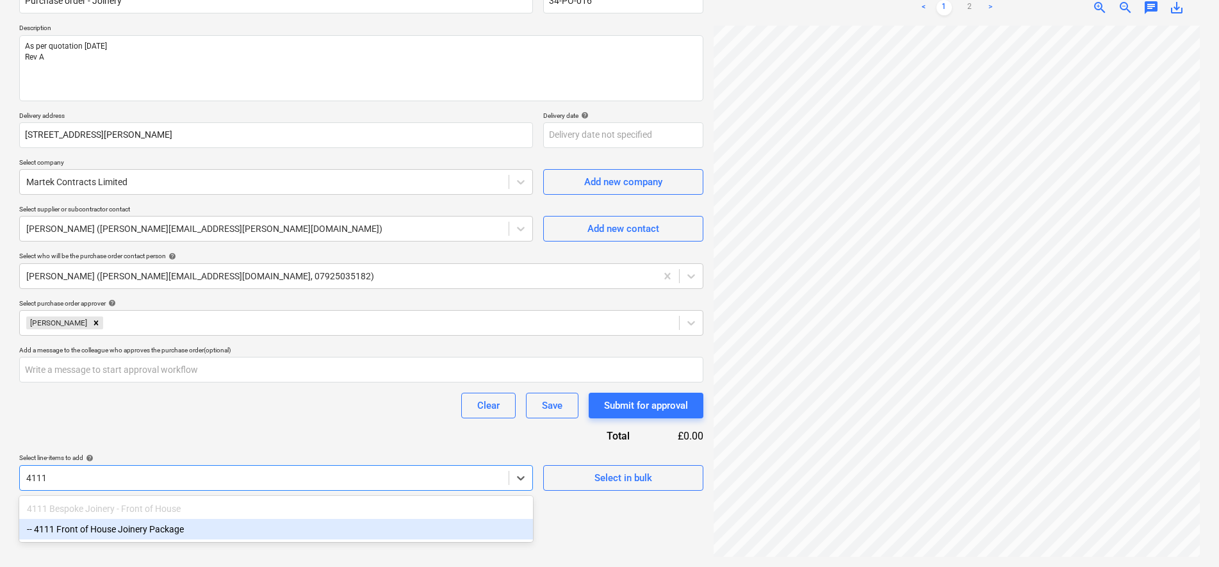
click at [192, 530] on div "-- 4111 Front of House Joinery Package" at bounding box center [276, 529] width 514 height 21
type textarea "x"
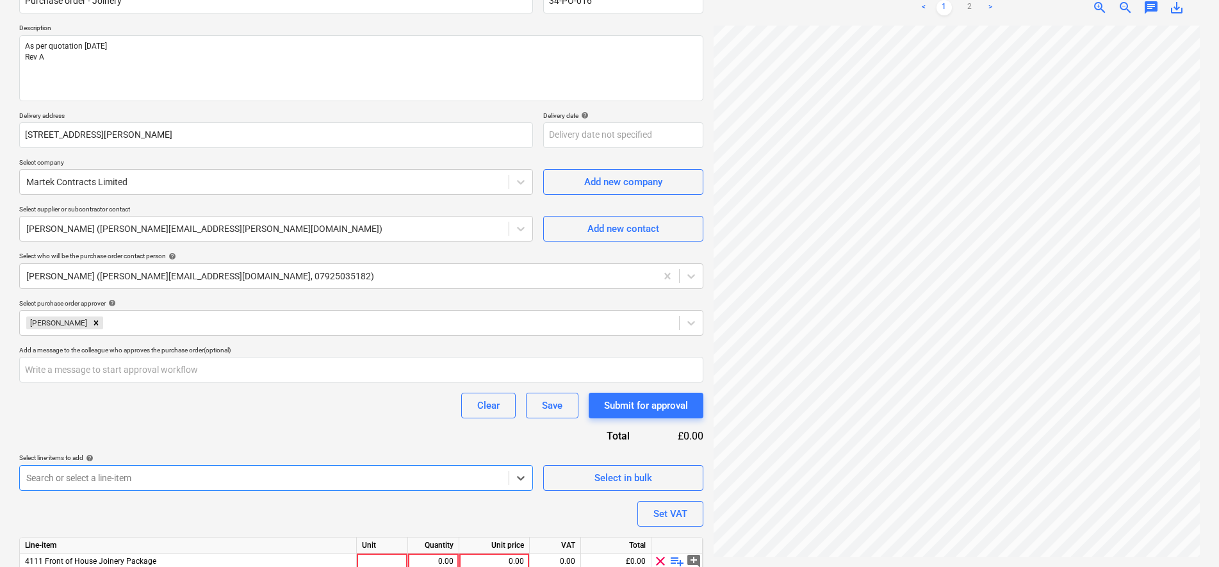
click at [231, 411] on div "Clear Save Submit for approval" at bounding box center [361, 406] width 684 height 26
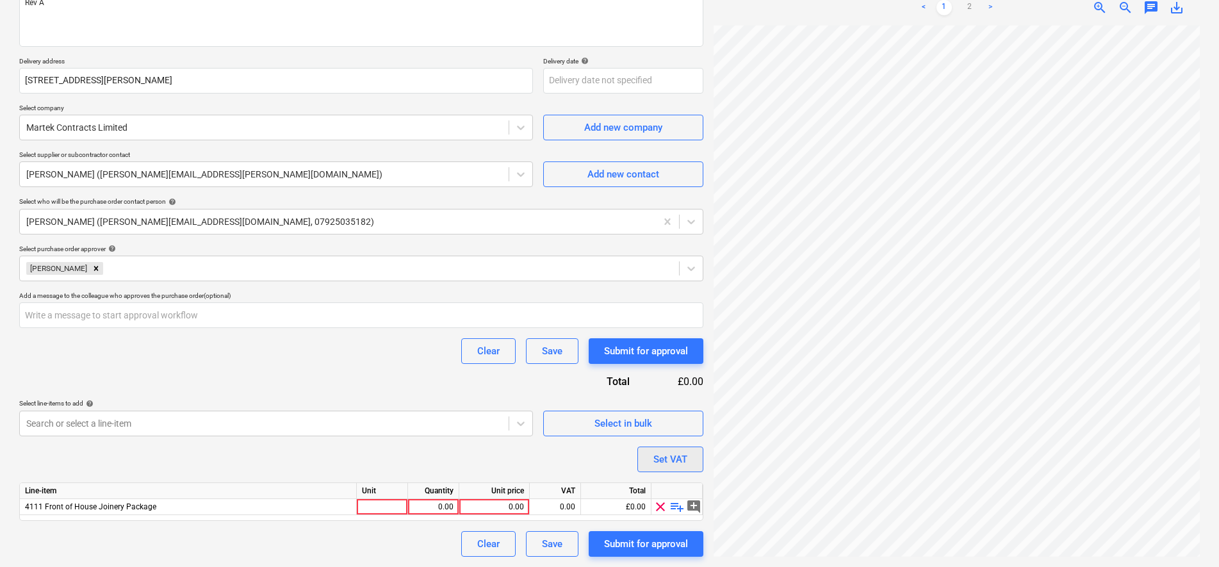
scroll to position [0, 102]
click at [970, 10] on link "2" at bounding box center [969, 7] width 15 height 15
click at [946, 7] on link "1" at bounding box center [944, 7] width 15 height 15
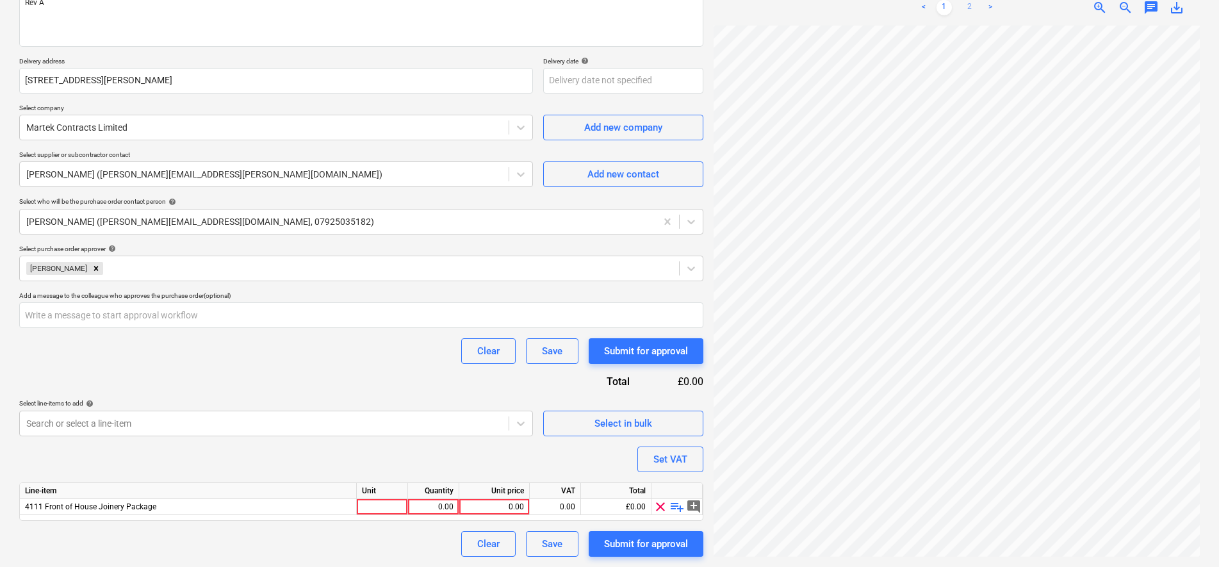
click at [966, 3] on link "2" at bounding box center [969, 7] width 15 height 15
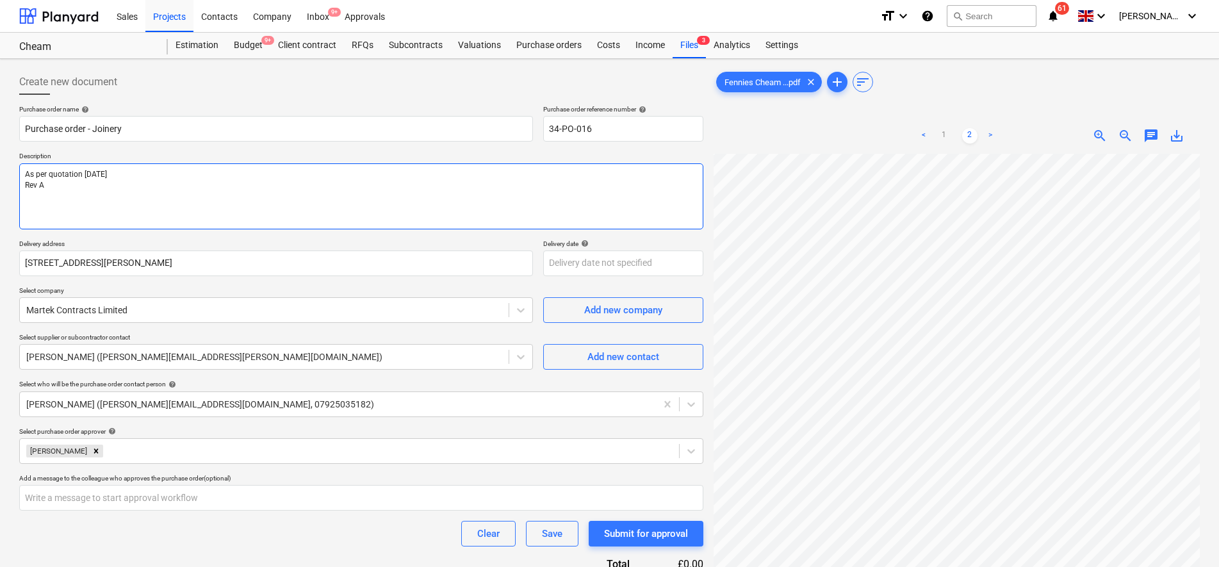
click at [129, 197] on textarea "As per quotation [DATE] Rev A" at bounding box center [361, 196] width 684 height 66
type textarea "x"
type textarea "As per quotation [DATE] Rev A"
type textarea "x"
type textarea "As per quotation [DATE] Rev A -"
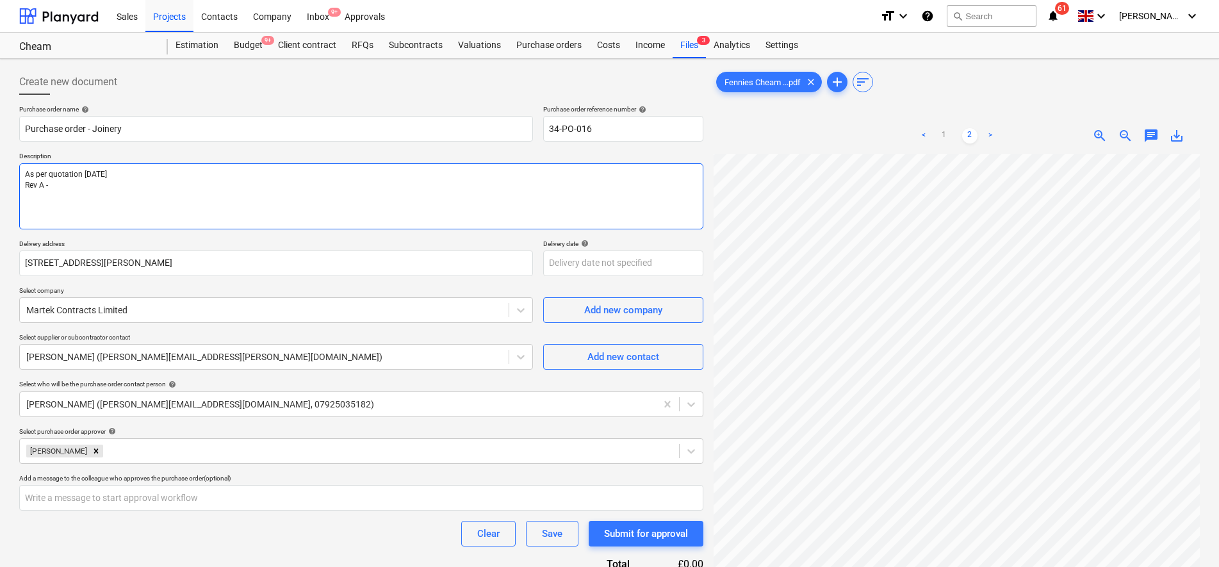
type textarea "x"
type textarea "As per quotation [DATE] Rev A -"
type textarea "x"
type textarea "As per quotation [DATE] Rev A - n"
type textarea "x"
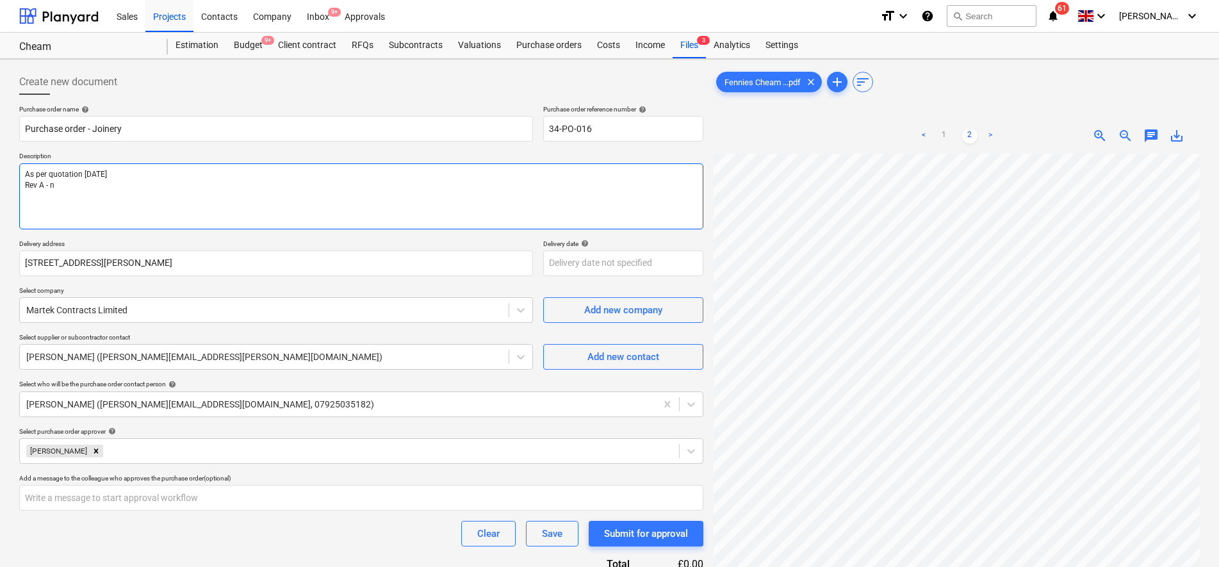
type textarea "As per quotation [DATE] Rev A - no"
type textarea "x"
type textarea "As per quotation [DATE] Rev A - not"
type textarea "x"
type textarea "As per quotation [DATE] Rev A - note"
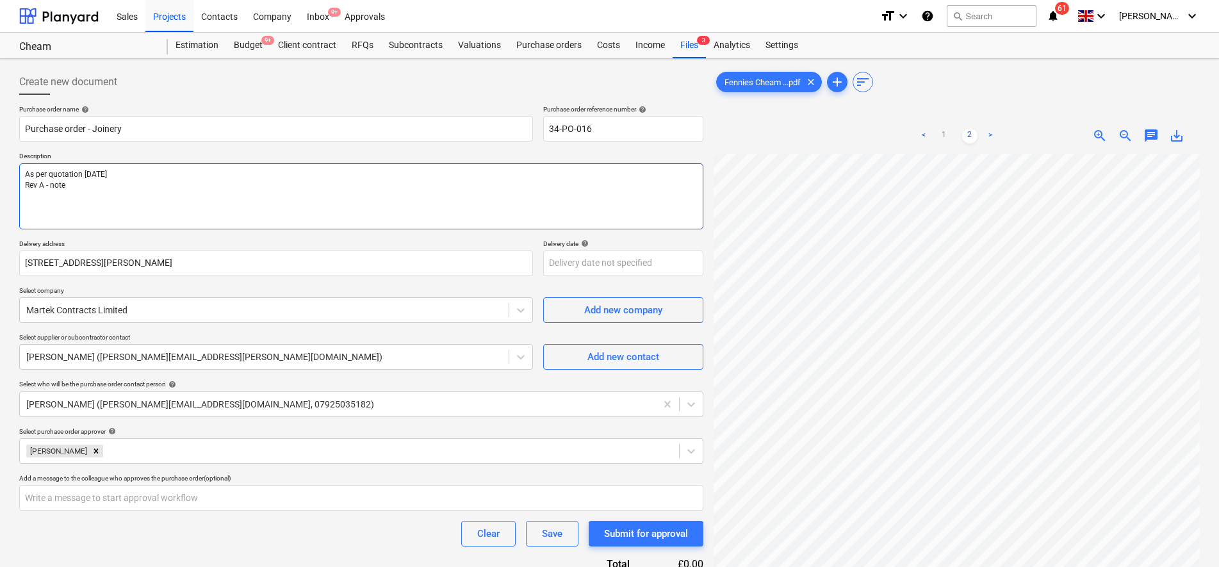
type textarea "x"
type textarea "As per quotation [DATE] Rev A - note"
type textarea "x"
type textarea "As per quotation [DATE] Rev A - note t"
type textarea "x"
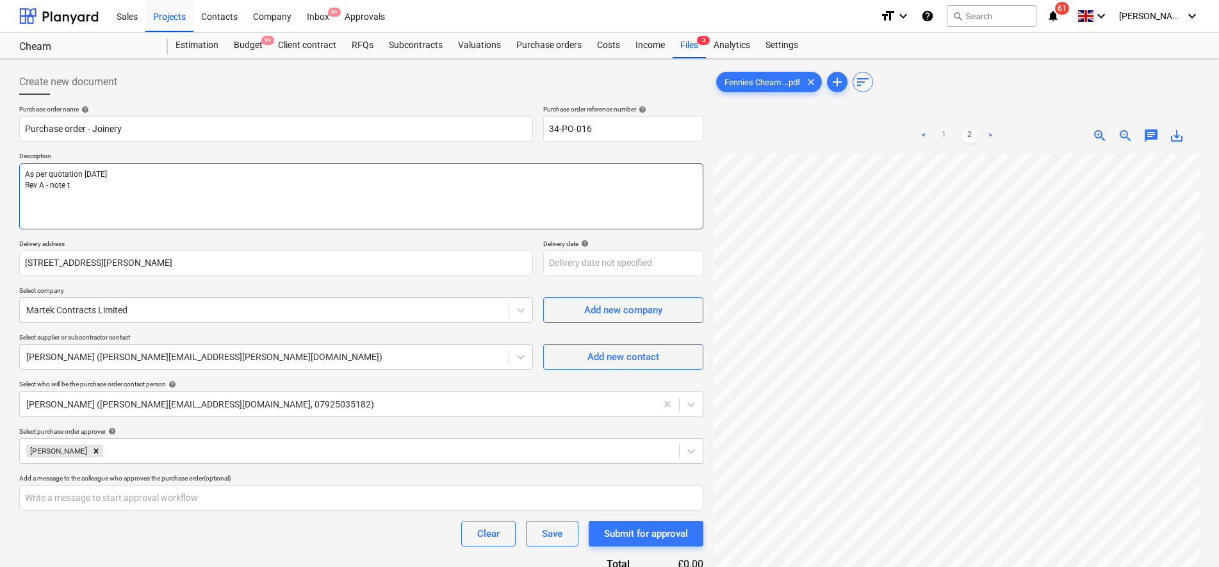
type textarea "As per quotation [DATE] Rev A - note th"
type textarea "x"
type textarea "As per quotation [DATE] Rev A - note the"
type textarea "x"
type textarea "As per quotation [DATE] Rev A - note the"
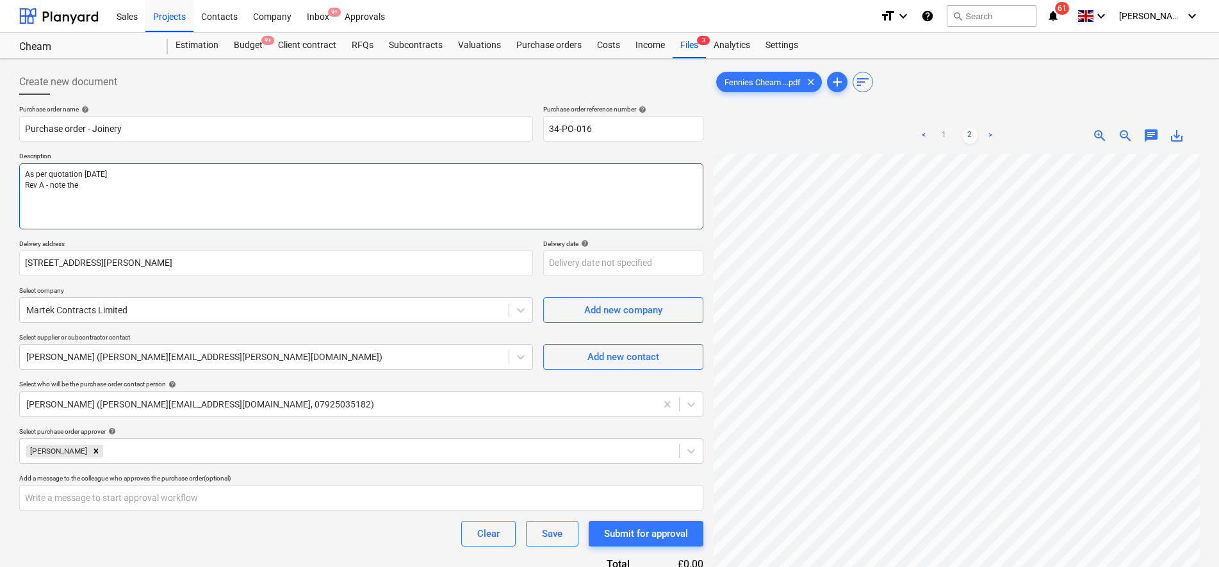
type textarea "x"
type textarea "As per quotation [DATE] Rev A - note the q"
type textarea "x"
type textarea "As per quotation [DATE] Rev A - note the qu"
type textarea "x"
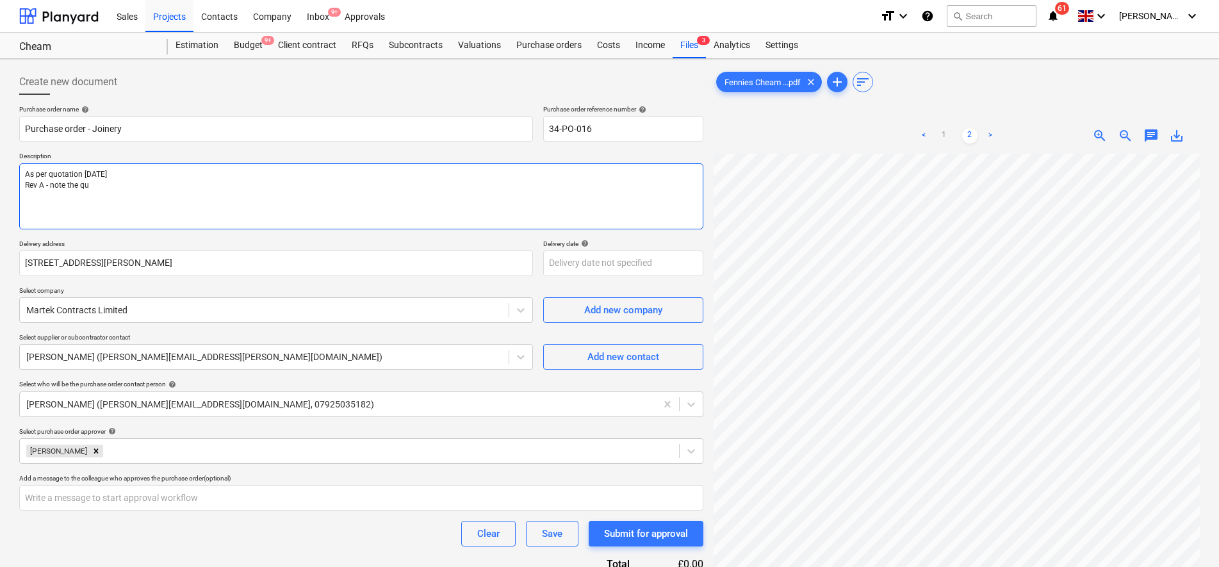
type textarea "As per quotation [DATE] Rev A - note the quo"
type textarea "x"
type textarea "As per quotation [DATE] Rev A - note the quot"
type textarea "x"
type textarea "As per quotation [DATE] Rev A - note the quota"
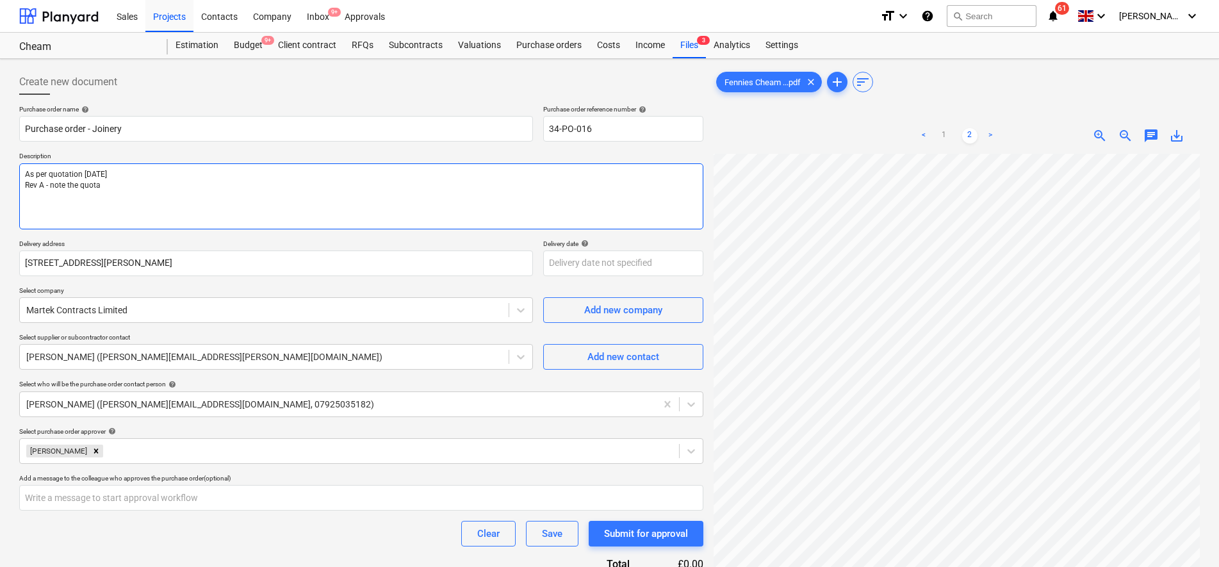
type textarea "x"
type textarea "As per quotation [DATE] Rev A - note the quotat"
type textarea "x"
type textarea "As per quotation [DATE] Rev A - note the quotati"
type textarea "x"
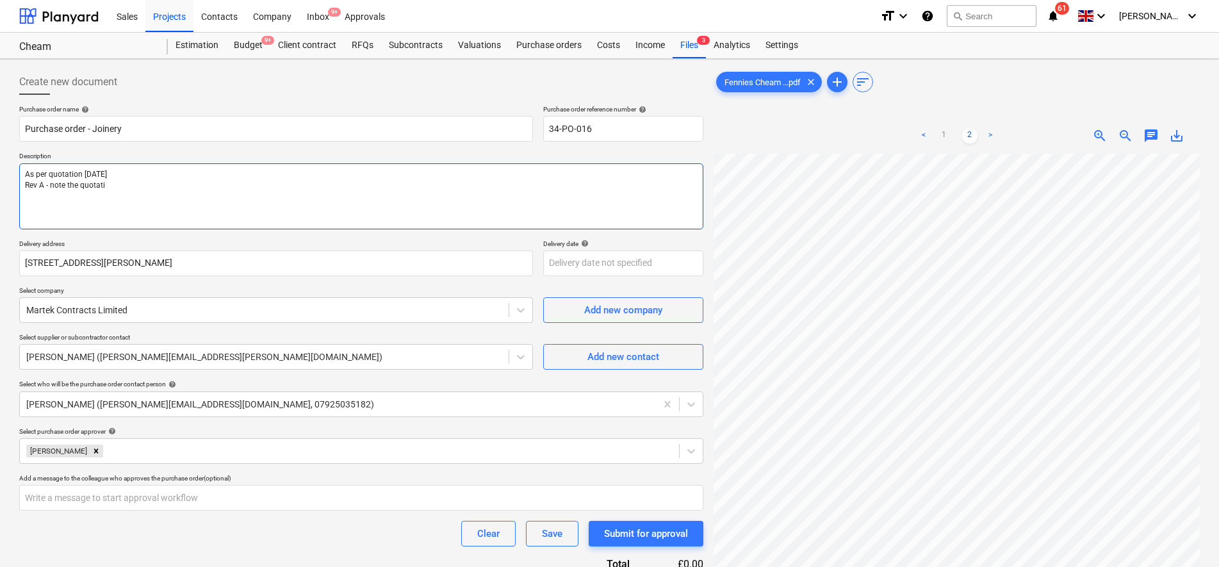
type textarea "As per quotation [DATE] Rev A - note the quotatio"
type textarea "x"
type textarea "As per quotation [DATE] Rev A - note the quotation"
type textarea "x"
type textarea "As per quotation [DATE] Rev A - note the quotation"
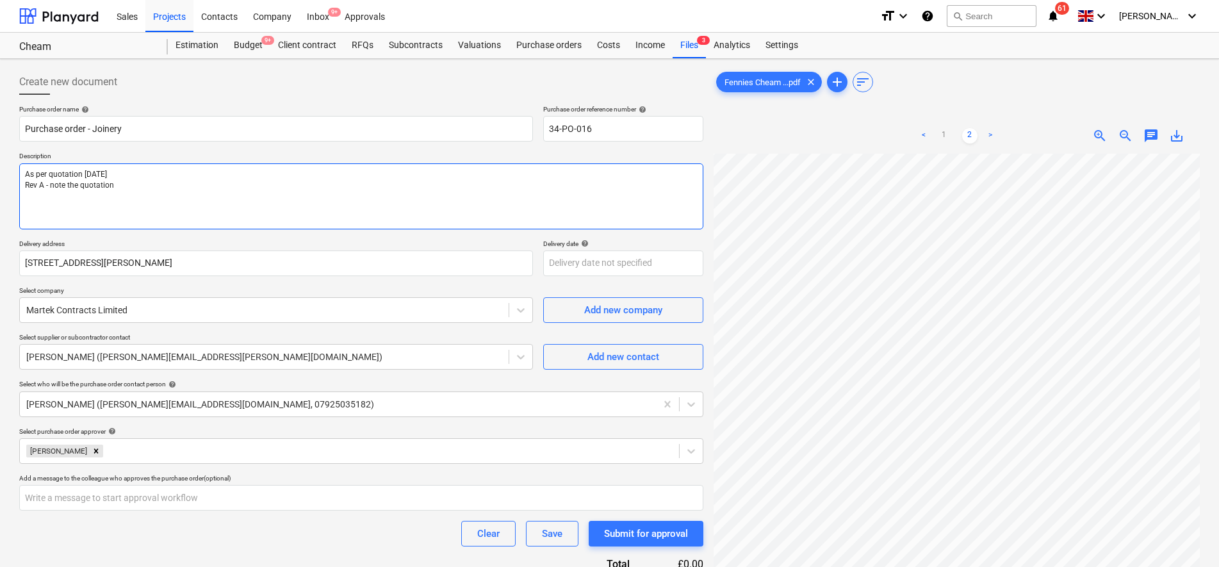
type textarea "x"
type textarea "As per quotation [DATE] Rev A - note the quotation s"
type textarea "x"
type textarea "As per quotation [DATE] Rev A - note the quotation sho"
type textarea "x"
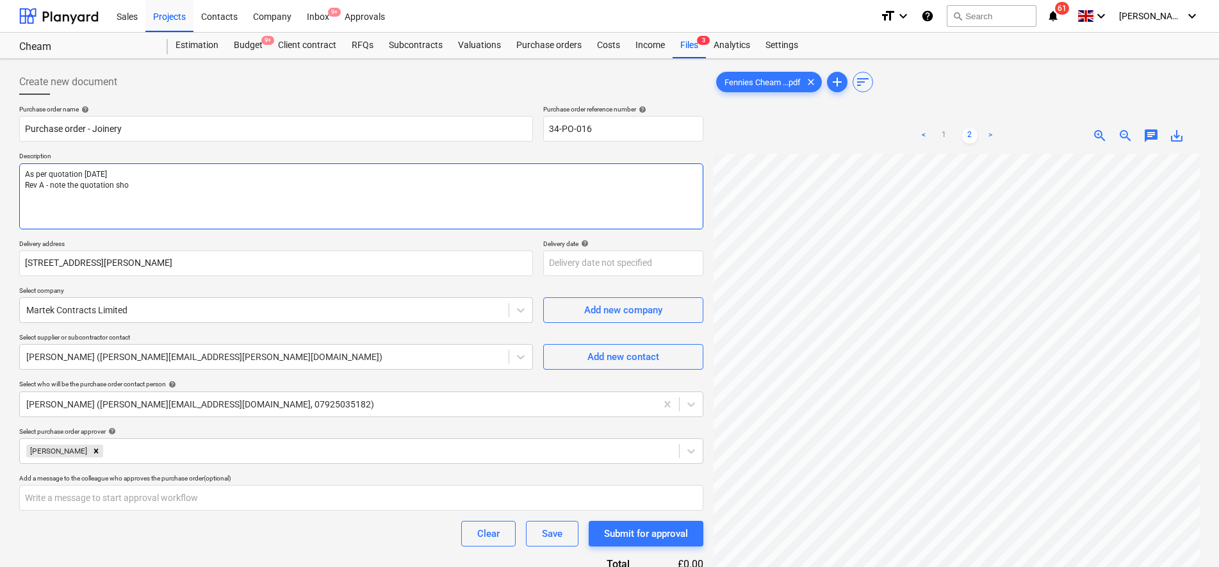
type textarea "As per quotation [DATE] Rev A - note the quotation show"
type textarea "x"
type textarea "As per quotation [DATE] Rev A - note the quotation shows"
type textarea "x"
type textarea "As per quotation [DATE] Rev A - note the quotation shows"
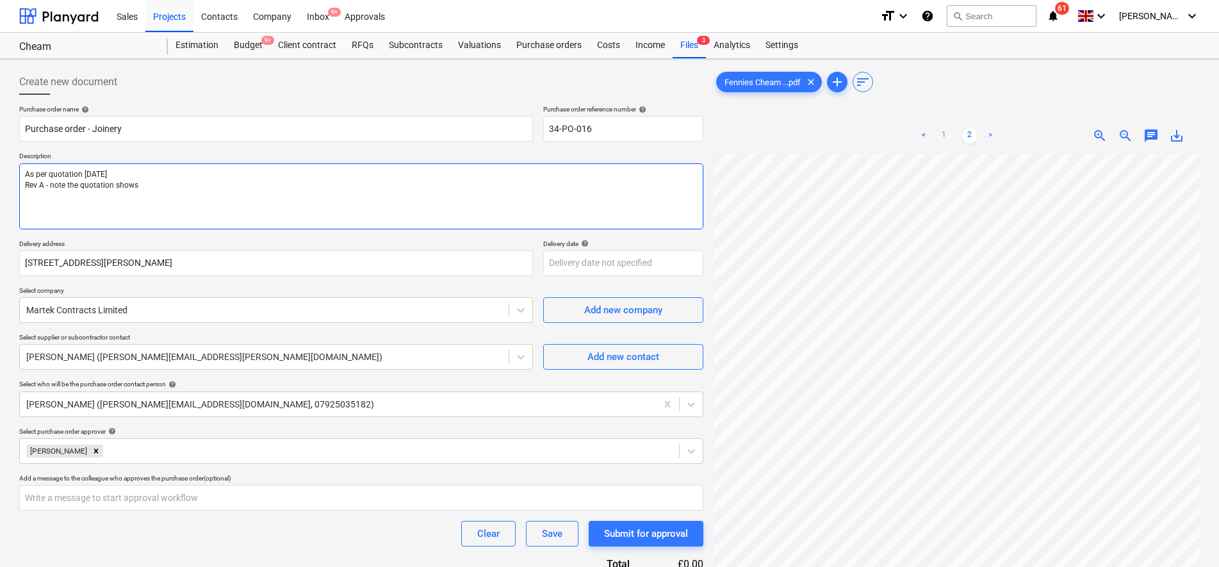
type textarea "x"
type textarea "As per quotation [DATE] Rev A - note the quotation shows th"
type textarea "x"
type textarea "As per quotation [DATE] Rev A - note the quotation shows thg"
type textarea "x"
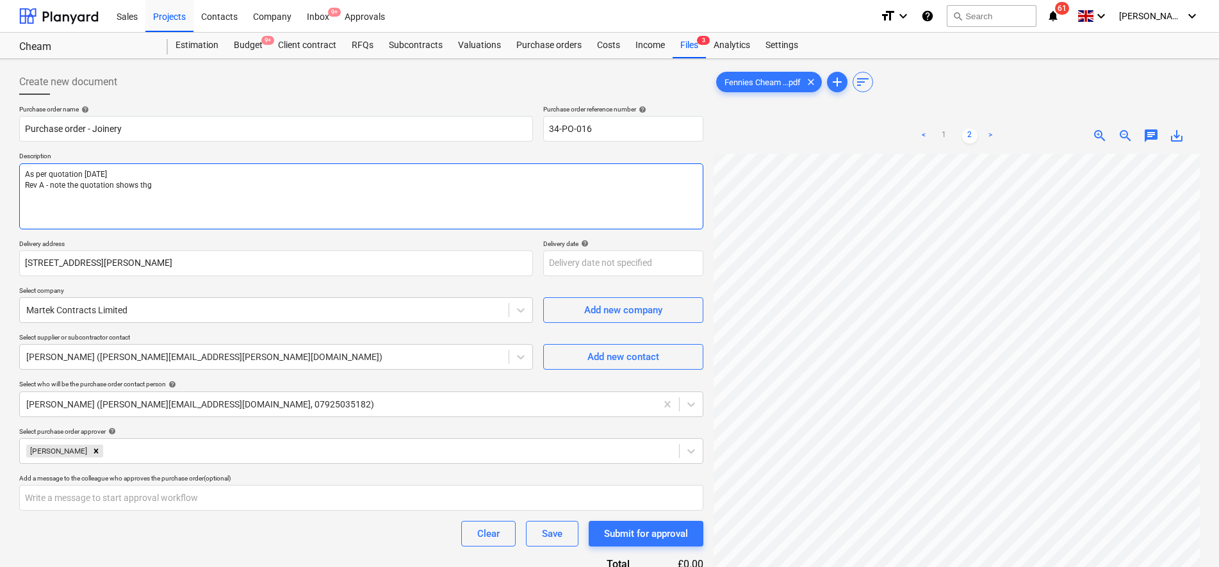
type textarea "As per quotation [DATE] Rev A - note the quotation shows th"
type textarea "x"
type textarea "As per quotation [DATE] Rev A - note the quotation shows the"
type textarea "x"
type textarea "As per quotation [DATE] Rev A - note the quotation shows the"
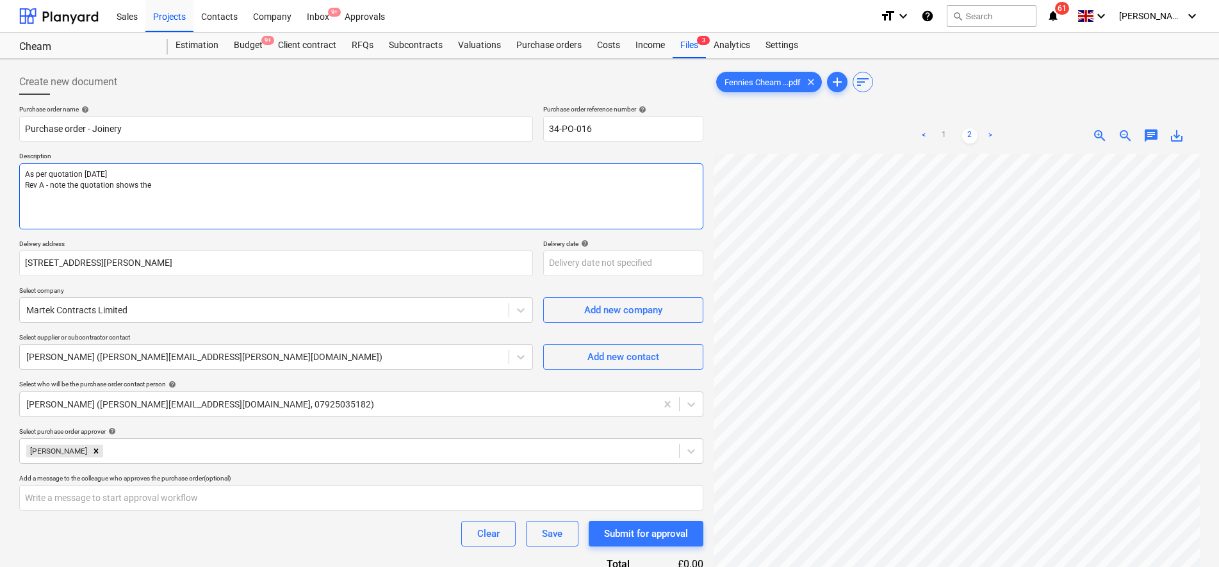
type textarea "x"
type textarea "As per quotation [DATE] Rev A - note the quotation shows the co"
type textarea "x"
type textarea "As per quotation [DATE] Rev A - note the quotation shows the com"
type textarea "x"
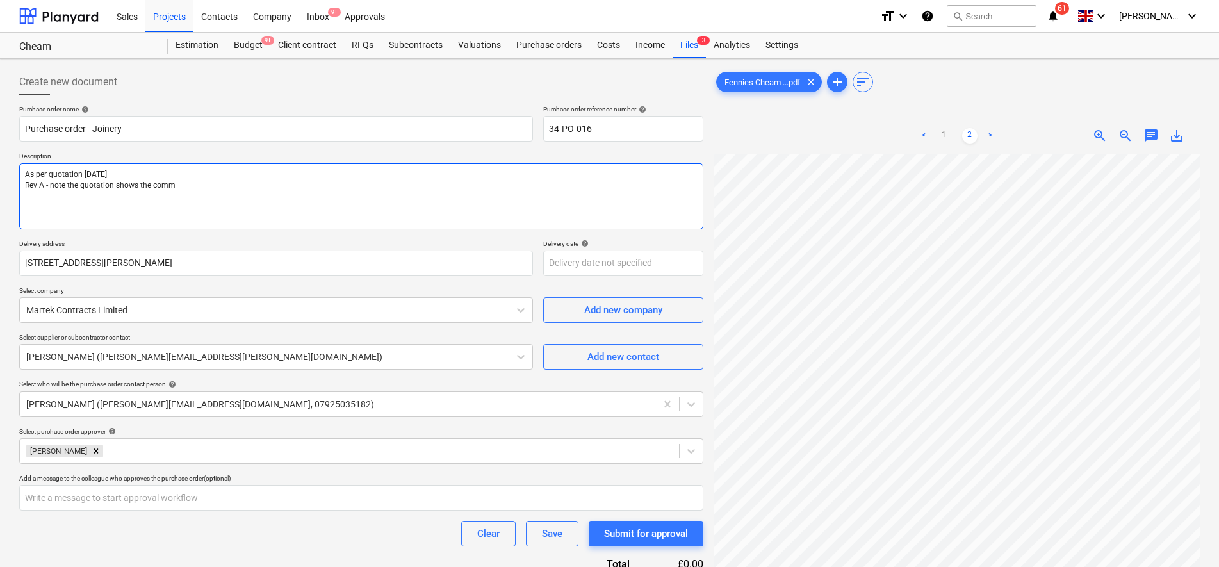
type textarea "As per quotation [DATE] Rev A - note the quotation shows the comme"
type textarea "x"
type textarea "As per quotation [DATE] Rev A - note the quotation shows the commer"
type textarea "x"
type textarea "As per quotation [DATE] Rev A - note the quotation shows the commerc"
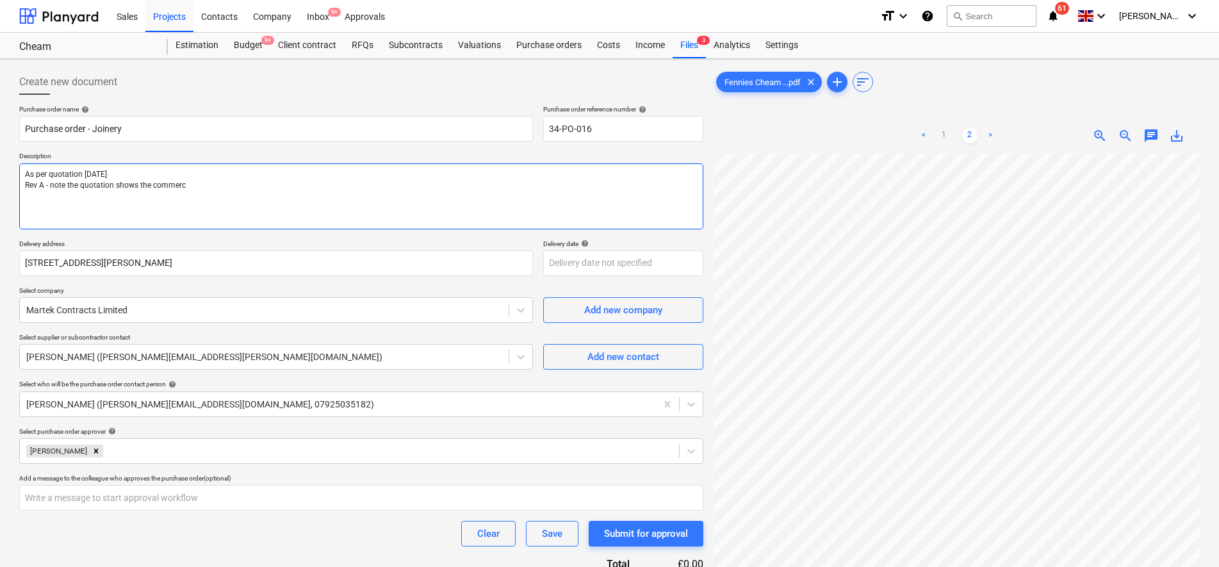
type textarea "x"
type textarea "As per quotation [DATE] Rev A - note the quotation shows the commerci"
type textarea "x"
type textarea "As per quotation [DATE] Rev A - note the quotation shows the commercia"
type textarea "x"
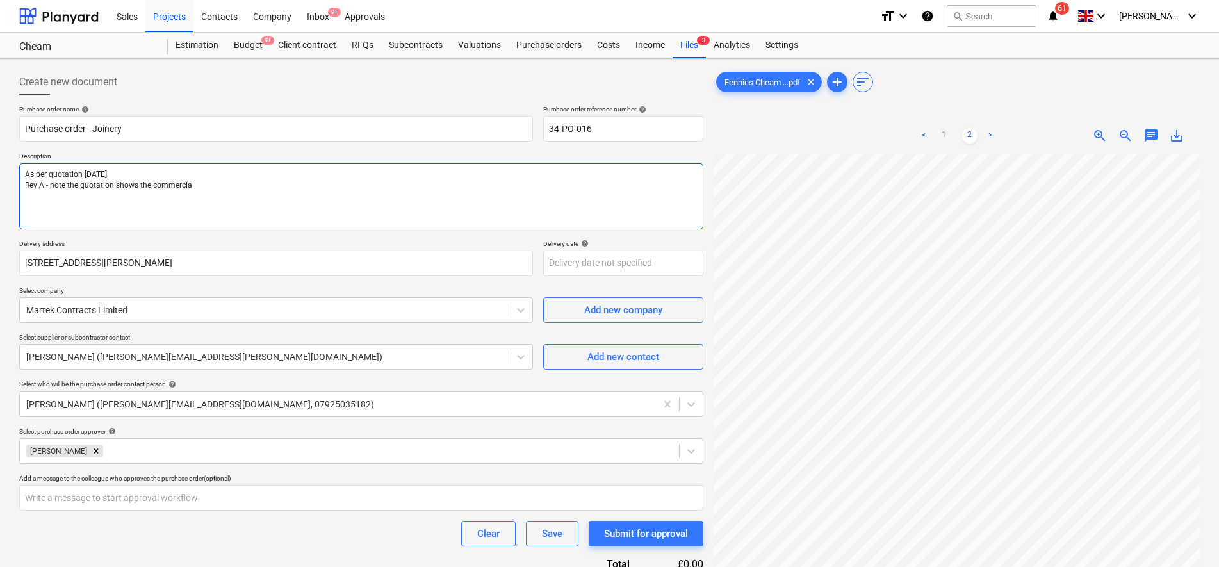
type textarea "As per quotation [DATE] Rev A - note the quotation shows the commercial"
type textarea "x"
type textarea "As per quotation [DATE] Rev A - note the quotation shows the commercial"
type textarea "x"
type textarea "As per quotation [DATE] Rev A - note the quotation shows the commercial d"
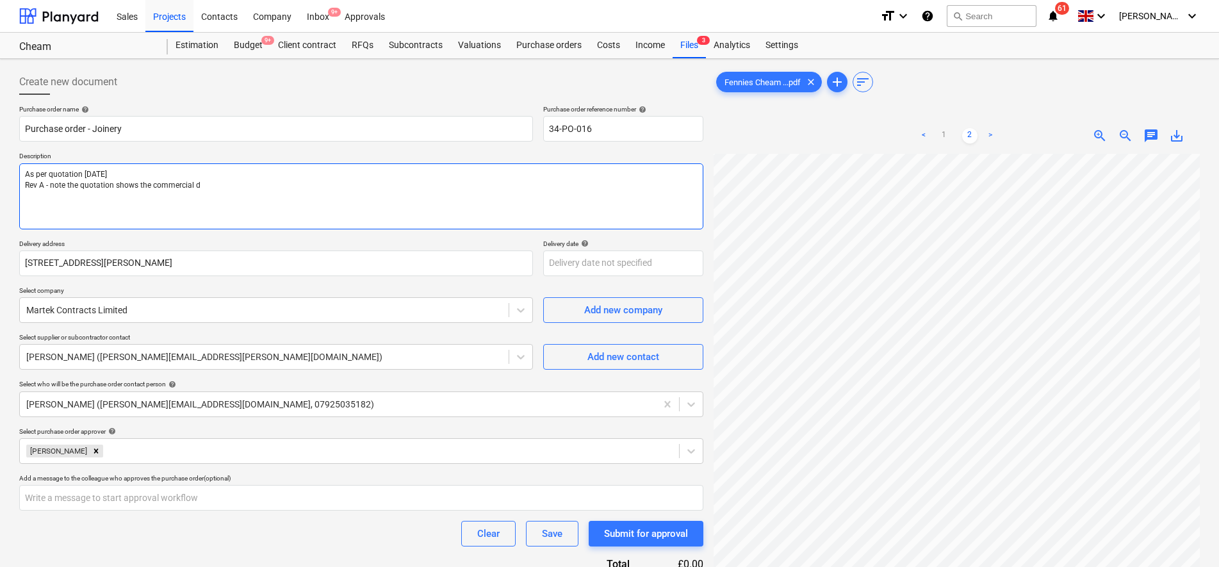
type textarea "x"
type textarea "As per quotation [DATE] Rev A - note the quotation shows the commercial dis"
type textarea "x"
type textarea "As per quotation [DATE] Rev A - note the quotation shows the commercial disco"
type textarea "x"
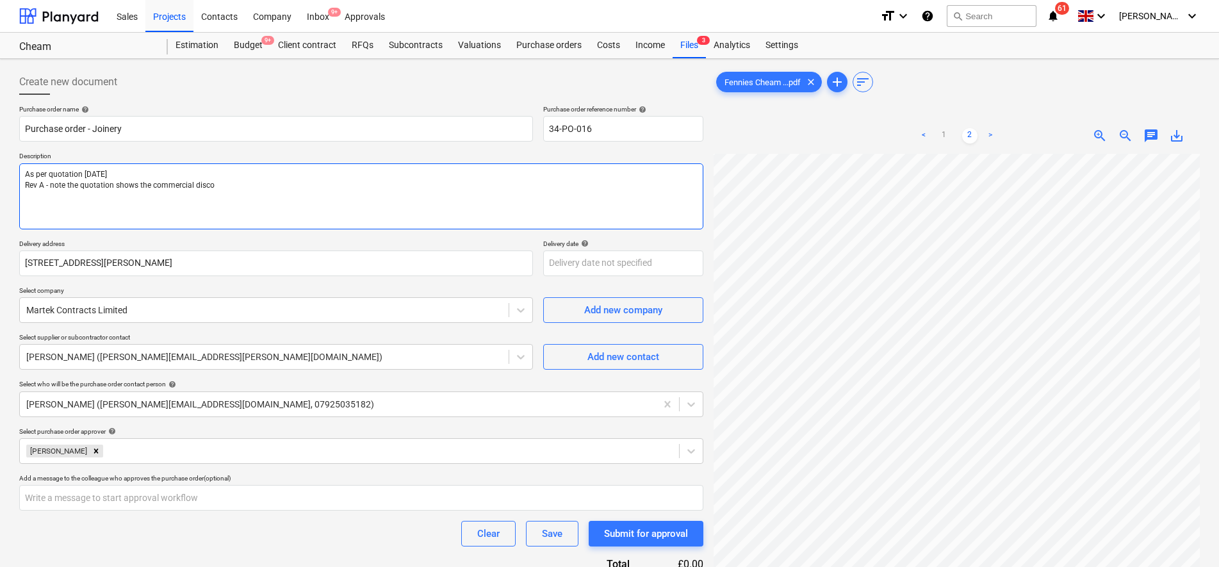
type textarea "As per quotation [DATE] Rev A - note the quotation shows the commercial discou"
type textarea "x"
type textarea "As per quotation [DATE] Rev A - note the quotation shows the commercial discount"
type textarea "x"
type textarea "As per quotation [DATE] Rev A - note the quotation shows the commercial discount"
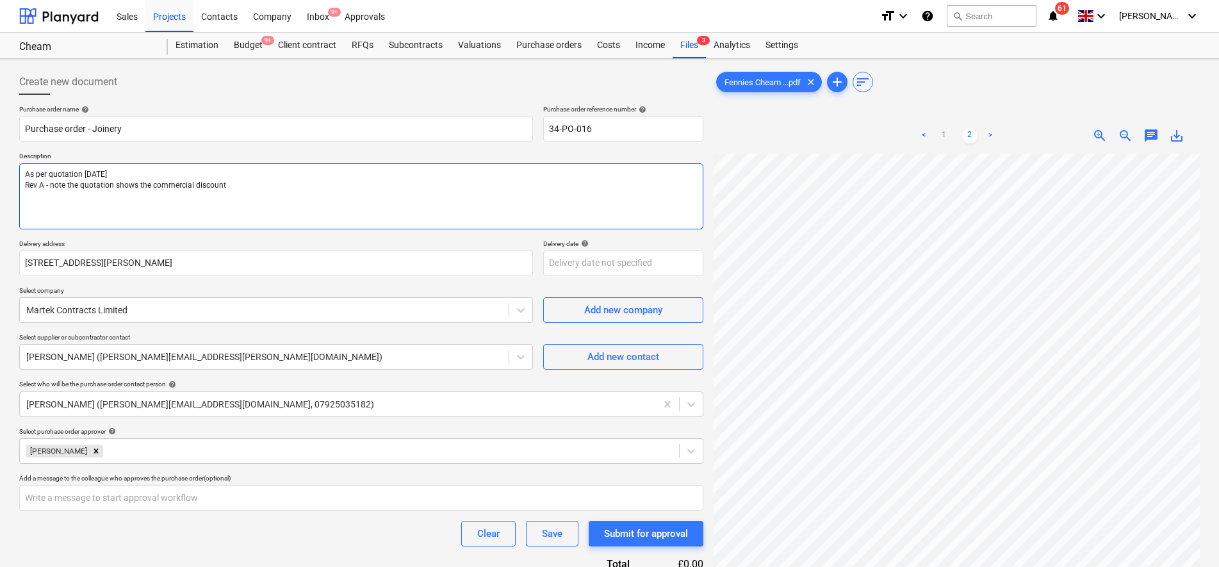
type textarea "x"
type textarea "As per quotation [DATE] Rev A - note the quotation shows the commercial discoun…"
type textarea "x"
type textarea "As per quotation [DATE] Rev A - note the quotation shows the commercial discoun…"
type textarea "x"
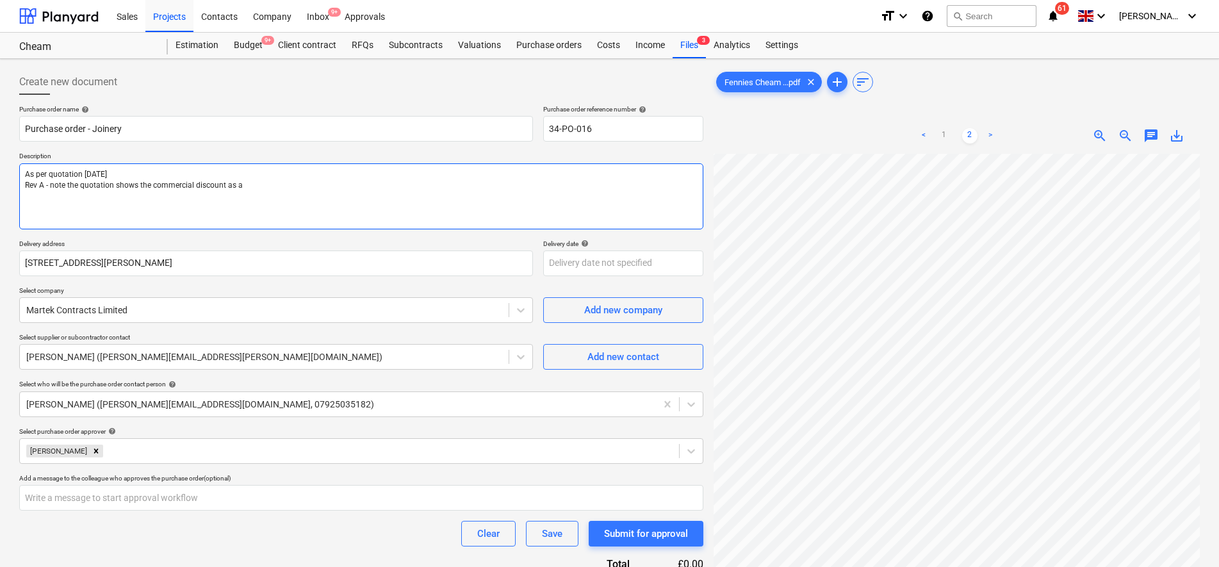
type textarea "As per quotation [DATE] Rev A - note the quotation shows the commercial discoun…"
type textarea "x"
type textarea "As per quotation [DATE] Rev A - note the quotation shows the commercial discoun…"
type textarea "x"
type textarea "As per quotation [DATE] Rev A - note the quotation shows the commercial discoun…"
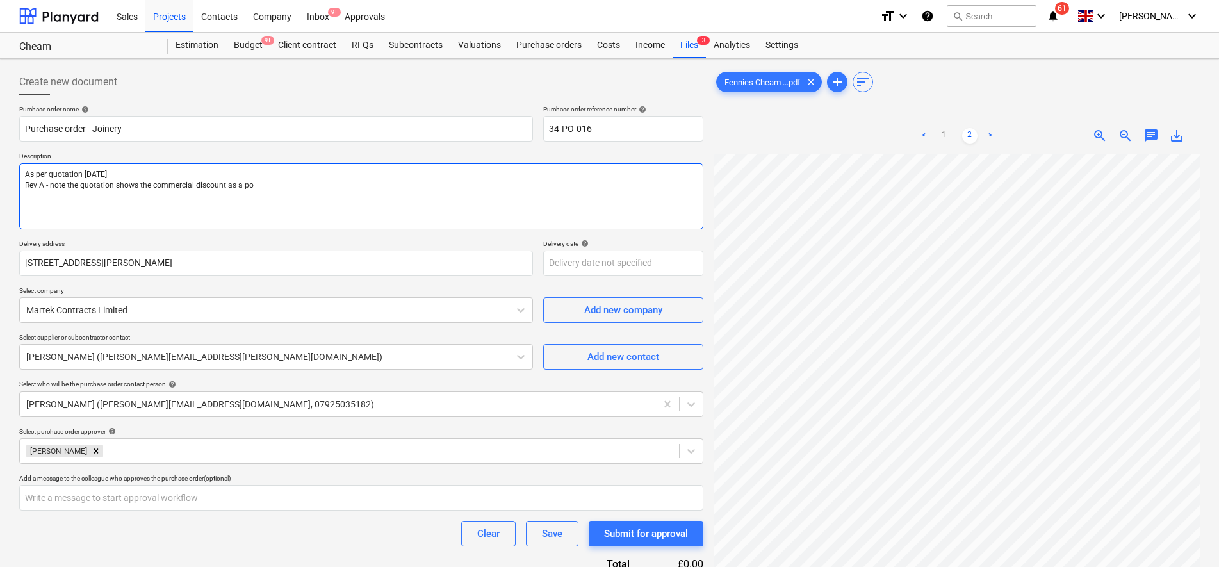
type textarea "x"
type textarea "As per quotation [DATE] Rev A - note the quotation shows the commercial discoun…"
type textarea "x"
type textarea "As per quotation [DATE] Rev A - note the quotation shows the commercial discoun…"
type textarea "x"
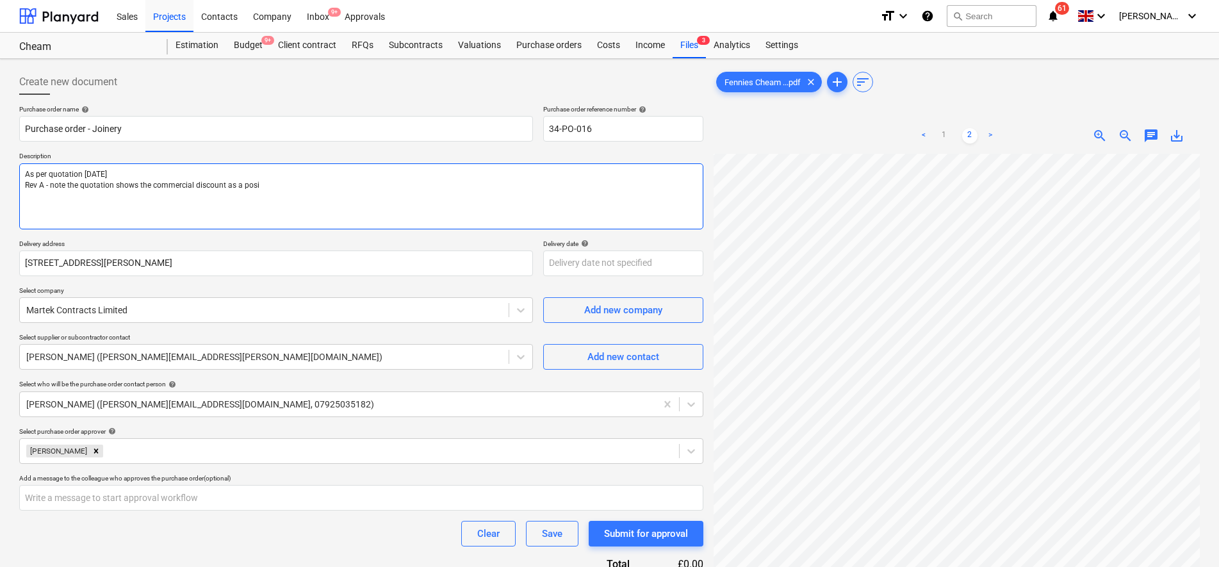
type textarea "As per quotation [DATE] Rev A - note the quotation shows the commercial discoun…"
type textarea "x"
type textarea "As per quotation [DATE] Rev A - note the quotation shows the commercial discoun…"
type textarea "x"
type textarea "As per quotation [DATE] Rev A - note the quotation shows the commercial discoun…"
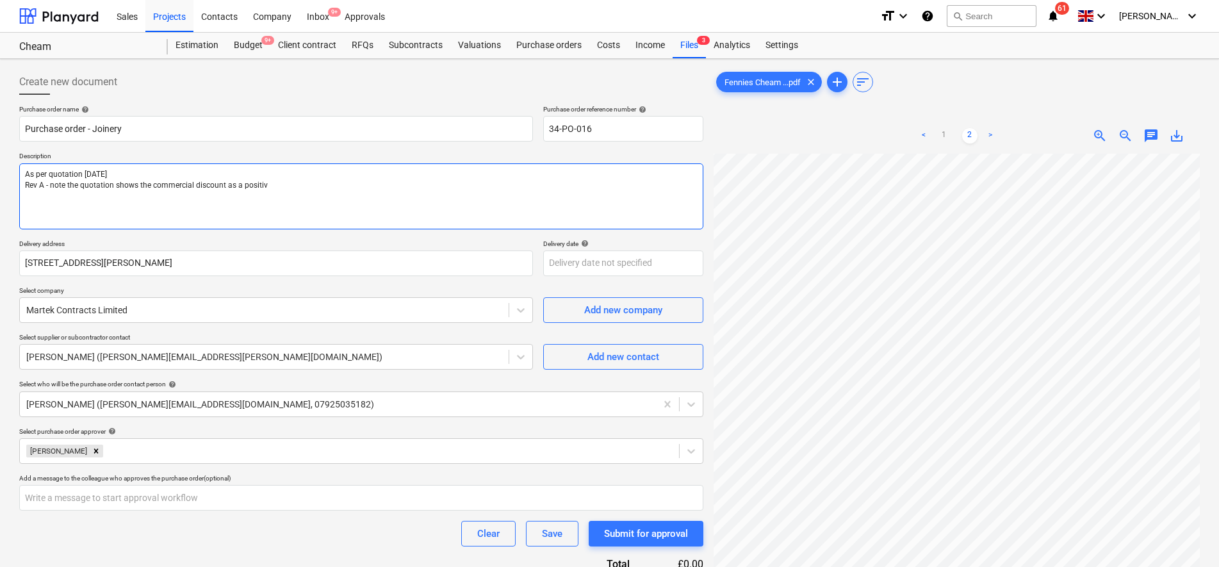
type textarea "x"
type textarea "As per quotation [DATE] Rev A - note the quotation shows the commercial discoun…"
type textarea "x"
type textarea "As per quotation [DATE] Rev A - note the quotation shows the commercial discoun…"
type textarea "x"
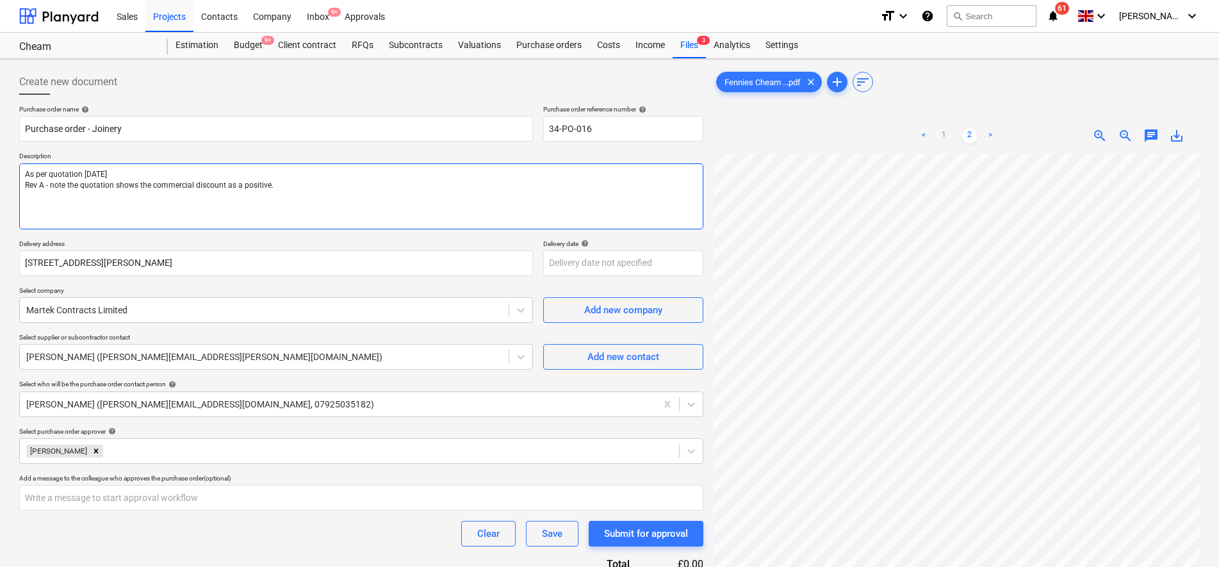
type textarea "As per quotation [DATE] Rev A - note the quotation shows the commercial discoun…"
type textarea "x"
type textarea "As per quotation [DATE] Rev A - note the quotation shows the commercial discoun…"
type textarea "x"
type textarea "As per quotation [DATE] Rev A - note the quotation shows the commercial discoun…"
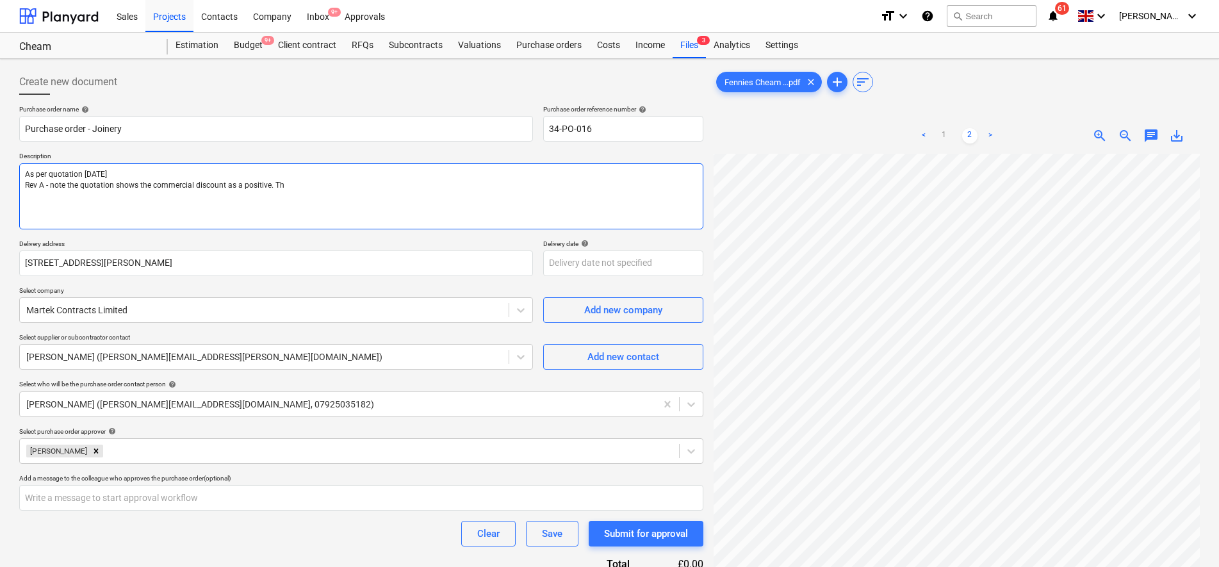
type textarea "x"
type textarea "As per quotation [DATE] Rev A - note the quotation shows the commercial discoun…"
type textarea "x"
type textarea "As per quotation [DATE] Rev A - note the quotation shows the commercial discoun…"
type textarea "x"
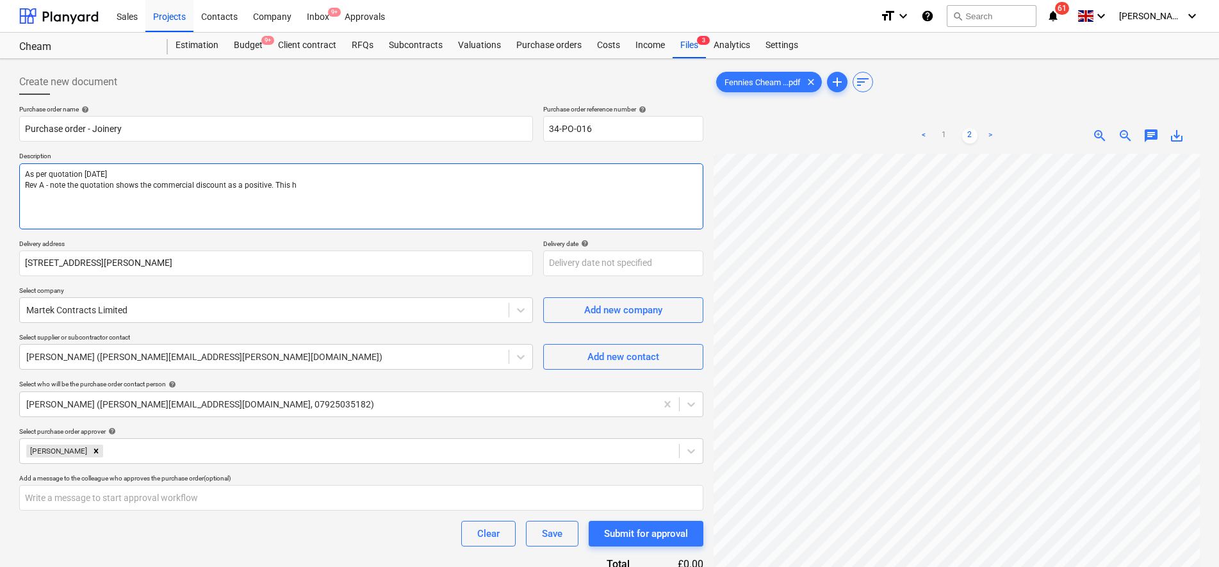
type textarea "As per quotation [DATE] Rev A - note the quotation shows the commercial discoun…"
type textarea "x"
type textarea "As per quotation [DATE] Rev A - note the quotation shows the commercial discoun…"
type textarea "x"
type textarea "As per quotation [DATE] Rev A - note the quotation shows the commercial discoun…"
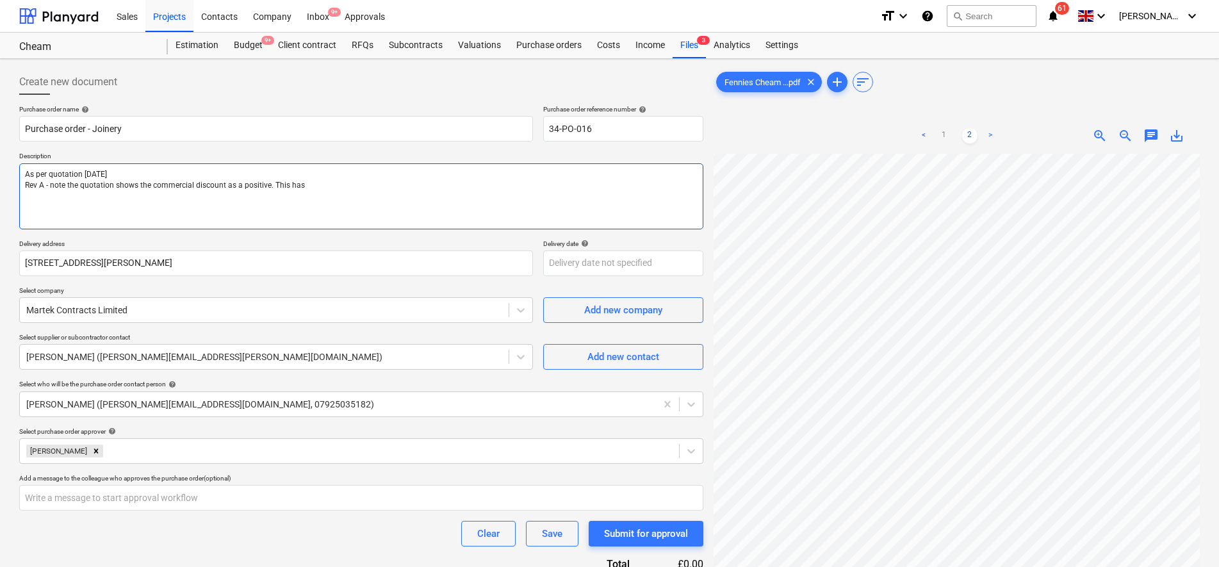
type textarea "x"
type textarea "As per quotation [DATE] Rev A - note the quotation shows the commercial discoun…"
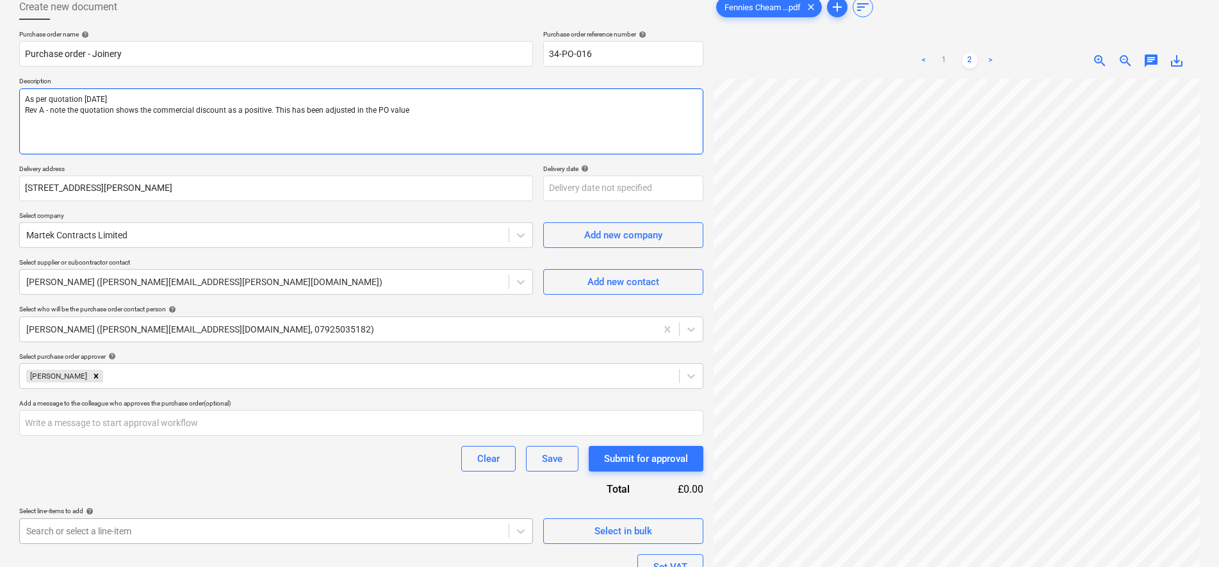
scroll to position [183, 0]
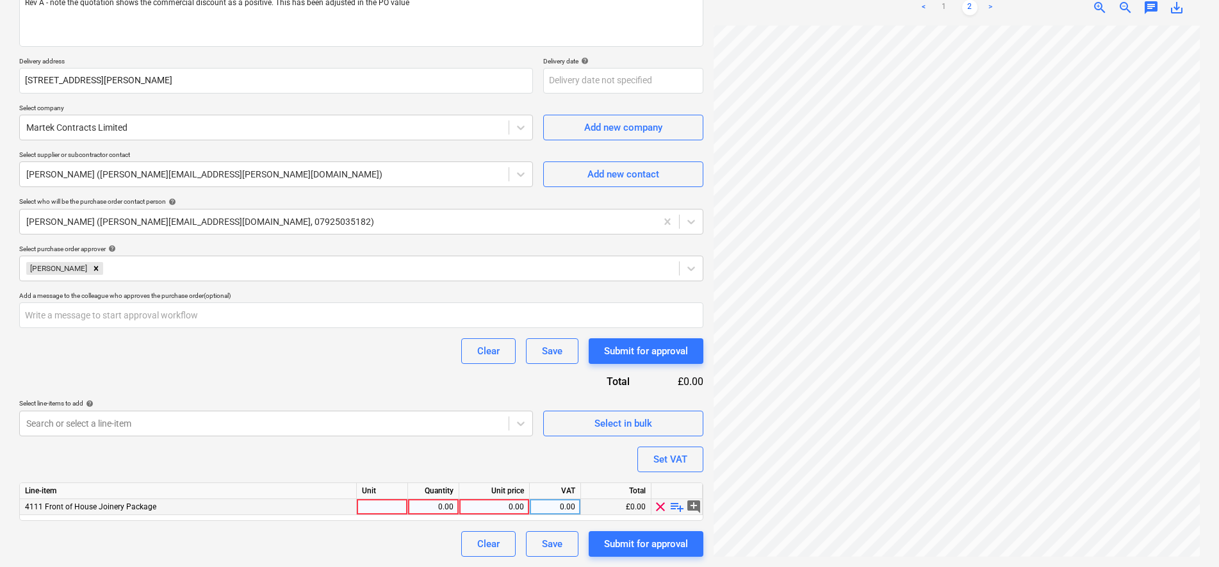
click at [475, 510] on div "0.00" at bounding box center [494, 507] width 60 height 16
click at [571, 500] on div "0.00" at bounding box center [555, 507] width 40 height 16
click at [508, 457] on div "Purchase order name help Purchase order - Joinery Purchase order reference numb…" at bounding box center [361, 239] width 684 height 634
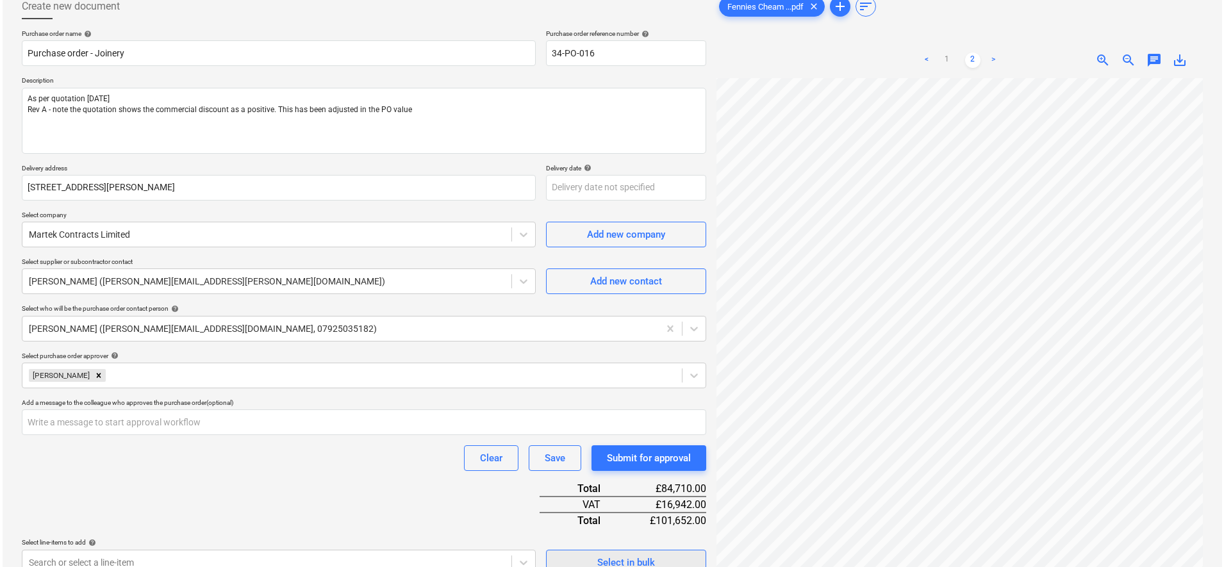
scroll to position [215, 0]
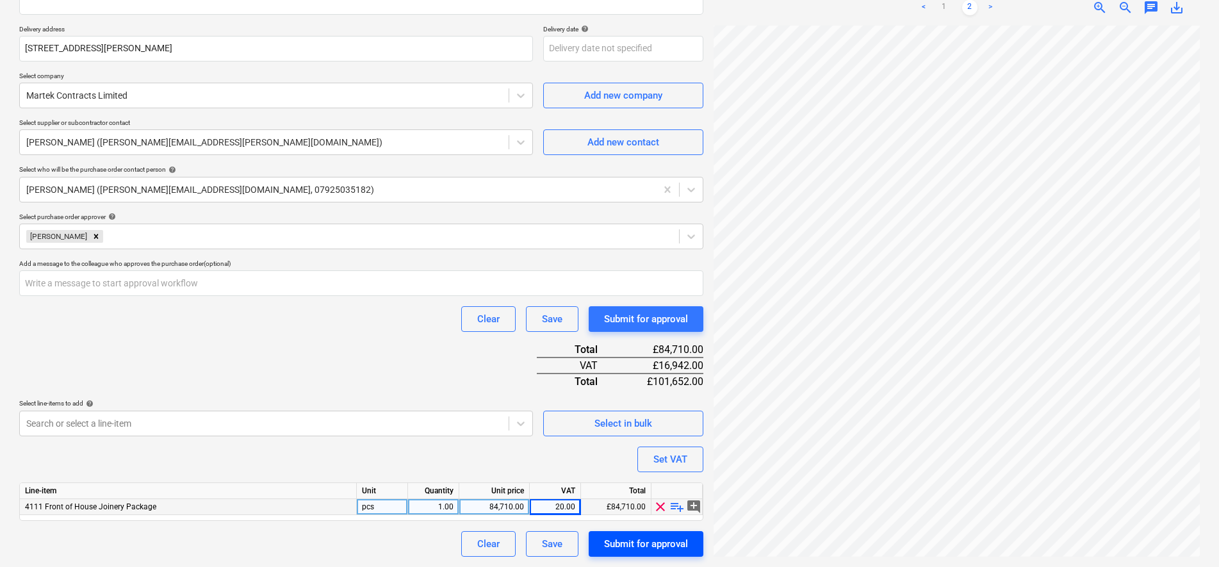
click at [656, 539] on div "Submit for approval" at bounding box center [646, 544] width 84 height 17
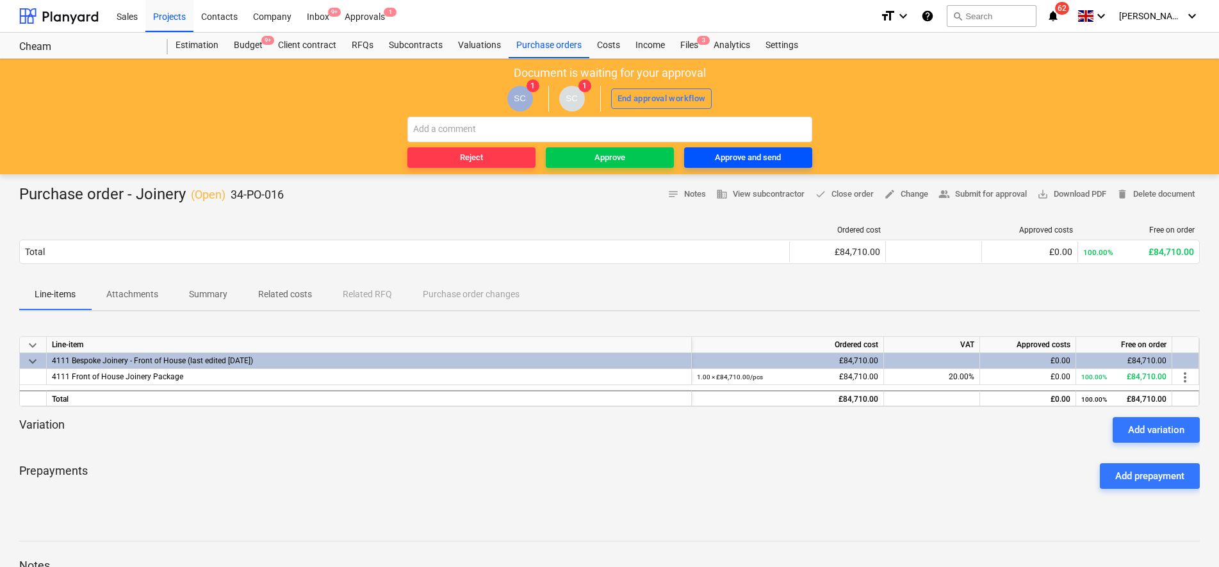
click at [778, 156] on div "Approve and send" at bounding box center [748, 158] width 66 height 15
